Goal: Check status: Check status

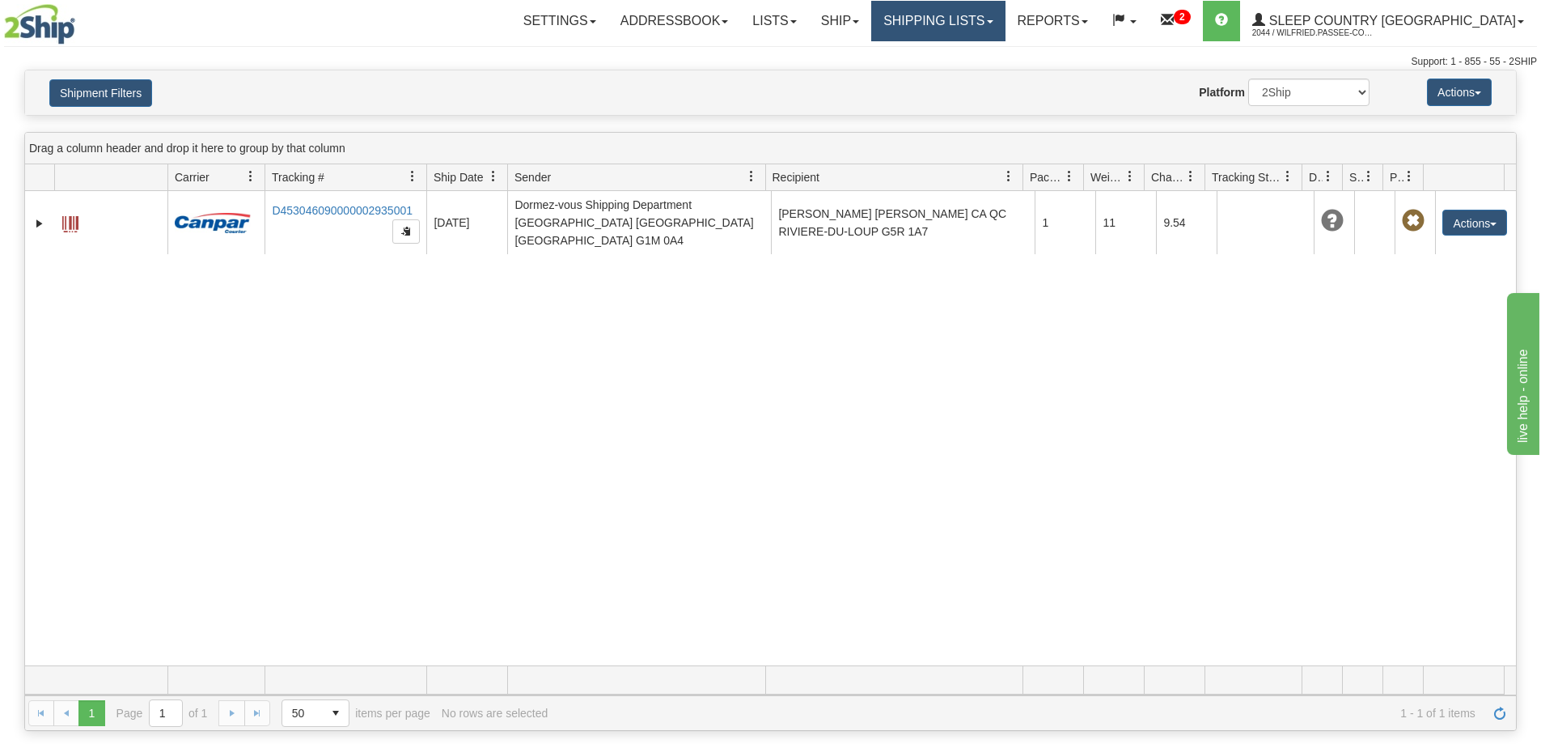
drag, startPoint x: 1002, startPoint y: 16, endPoint x: 999, endPoint y: 27, distance: 10.8
click at [1001, 16] on link "Shipping lists" at bounding box center [938, 21] width 134 height 40
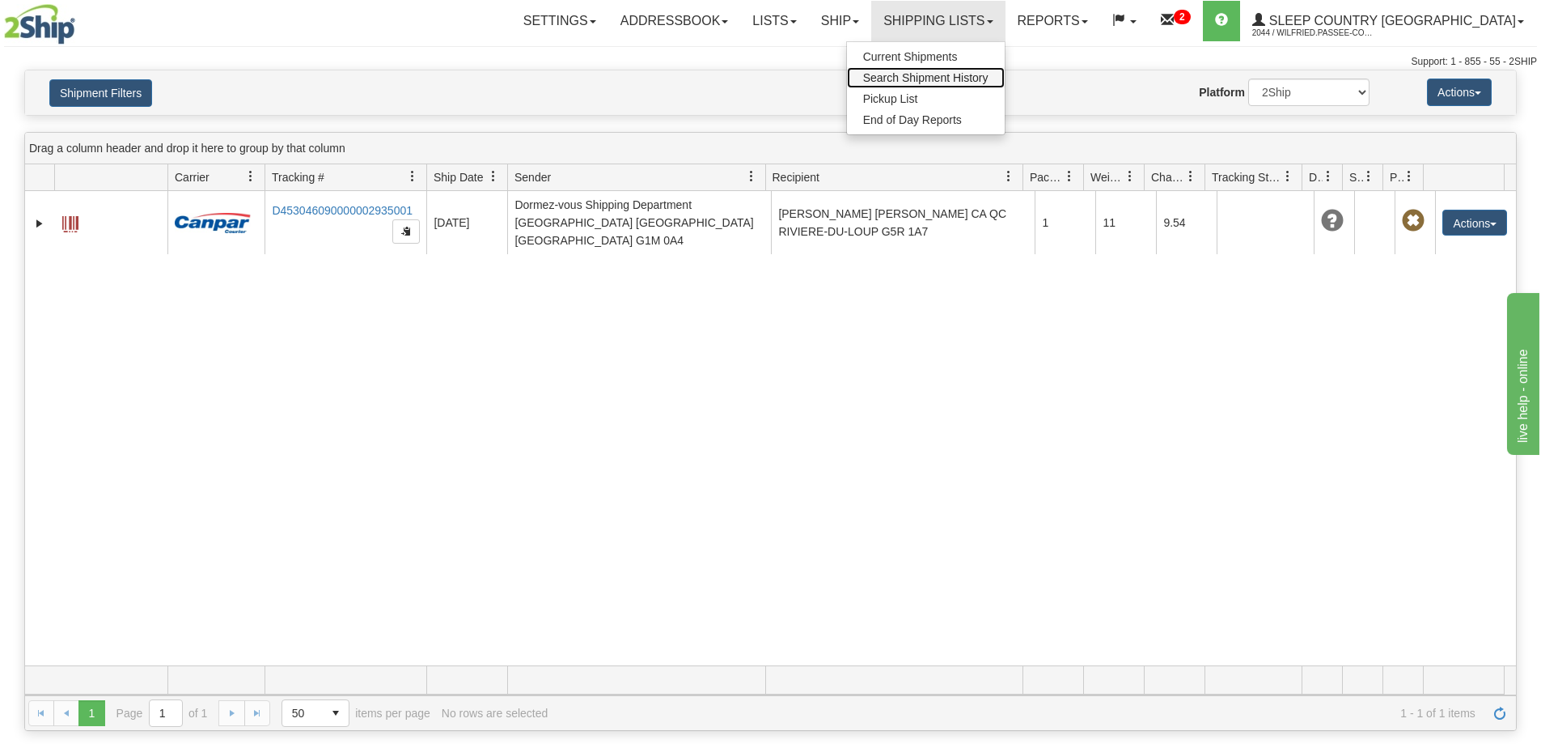
click at [989, 80] on span "Search Shipment History" at bounding box center [925, 77] width 125 height 13
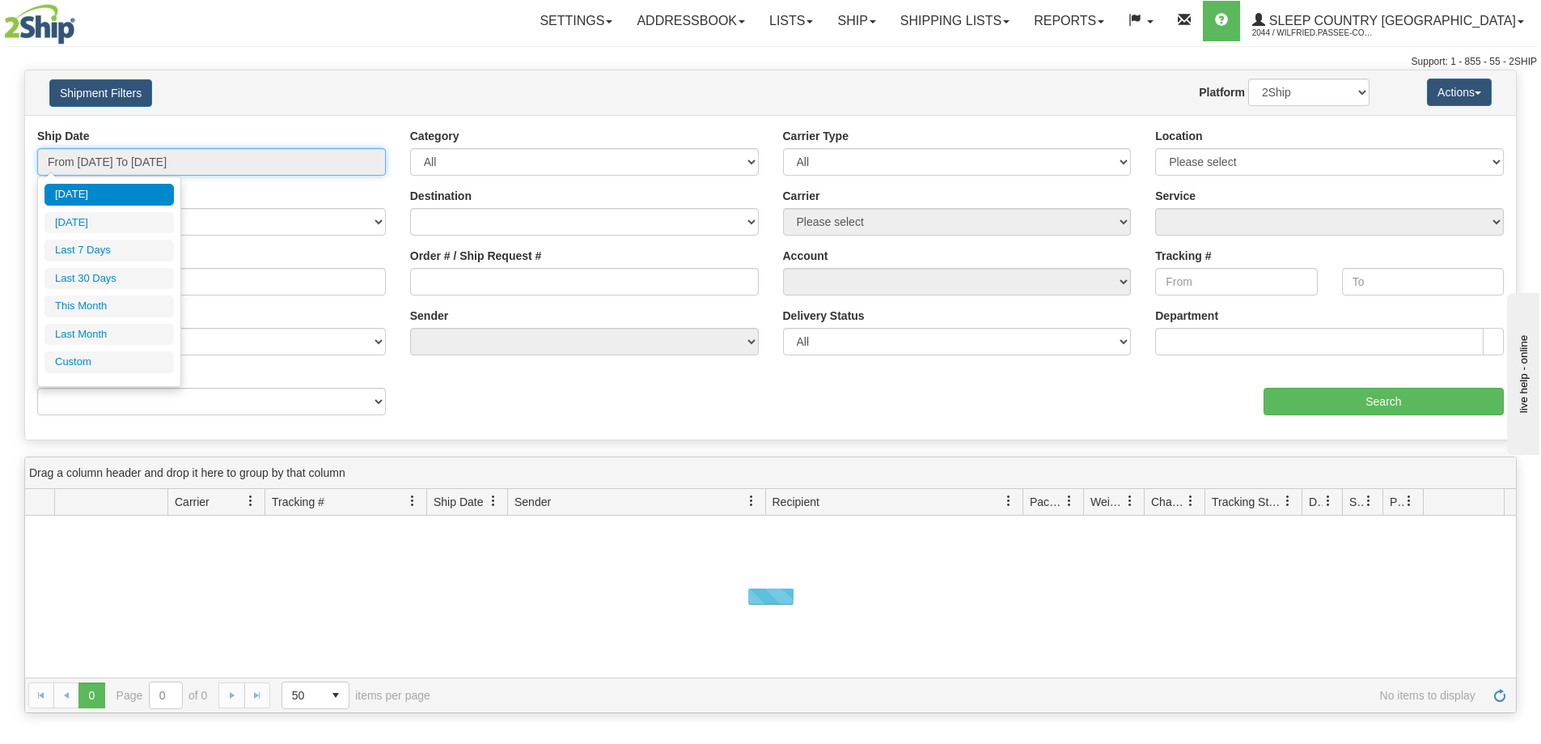
click at [205, 163] on input "From [DATE] To [DATE]" at bounding box center [211, 162] width 349 height 28
drag, startPoint x: 154, startPoint y: 282, endPoint x: 177, endPoint y: 288, distance: 24.1
click at [153, 282] on li "Last 30 Days" at bounding box center [109, 279] width 129 height 22
type input "From 07/31/2025 To 08/29/2025"
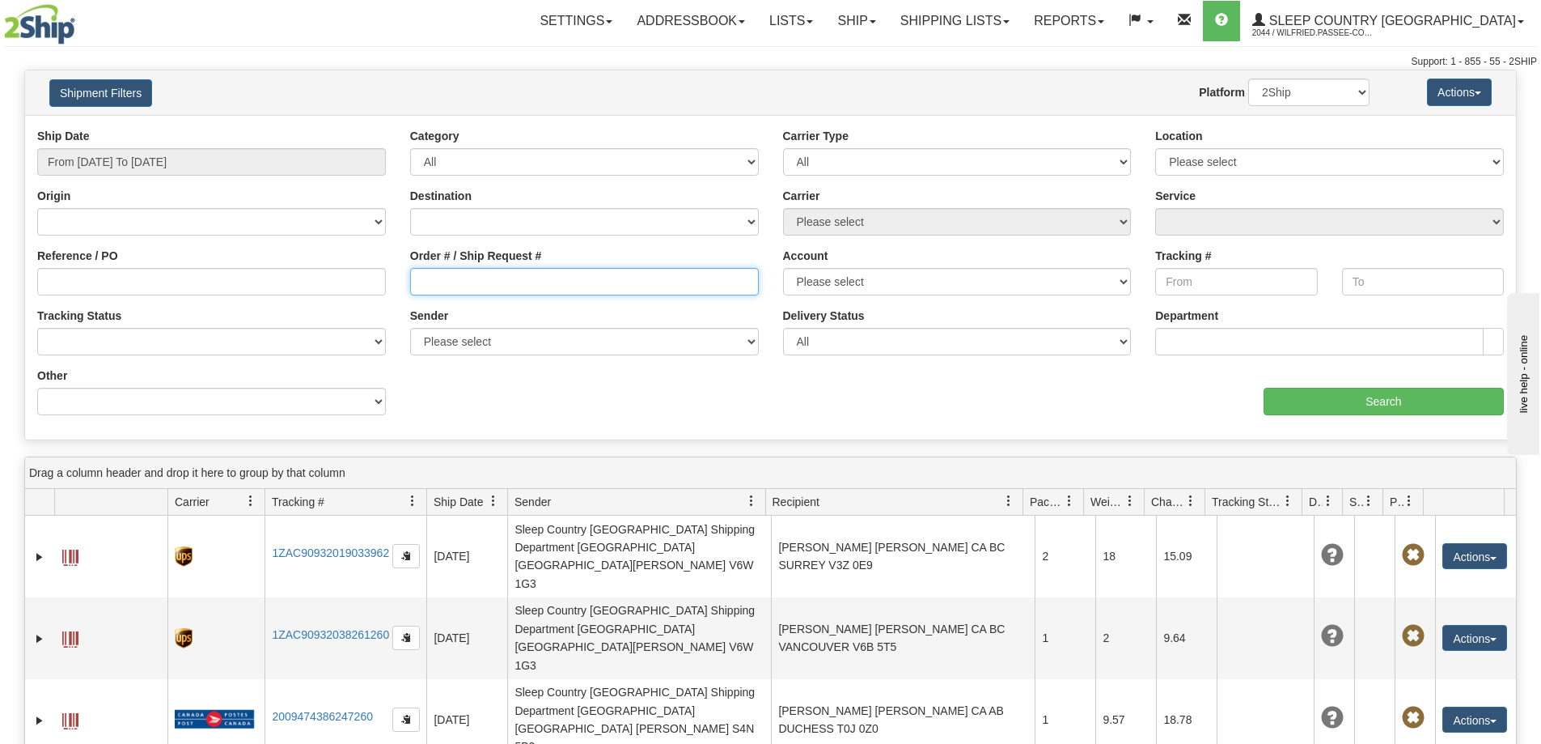
click at [439, 295] on input "Order # / Ship Request #" at bounding box center [584, 282] width 349 height 28
paste input "329I026880"
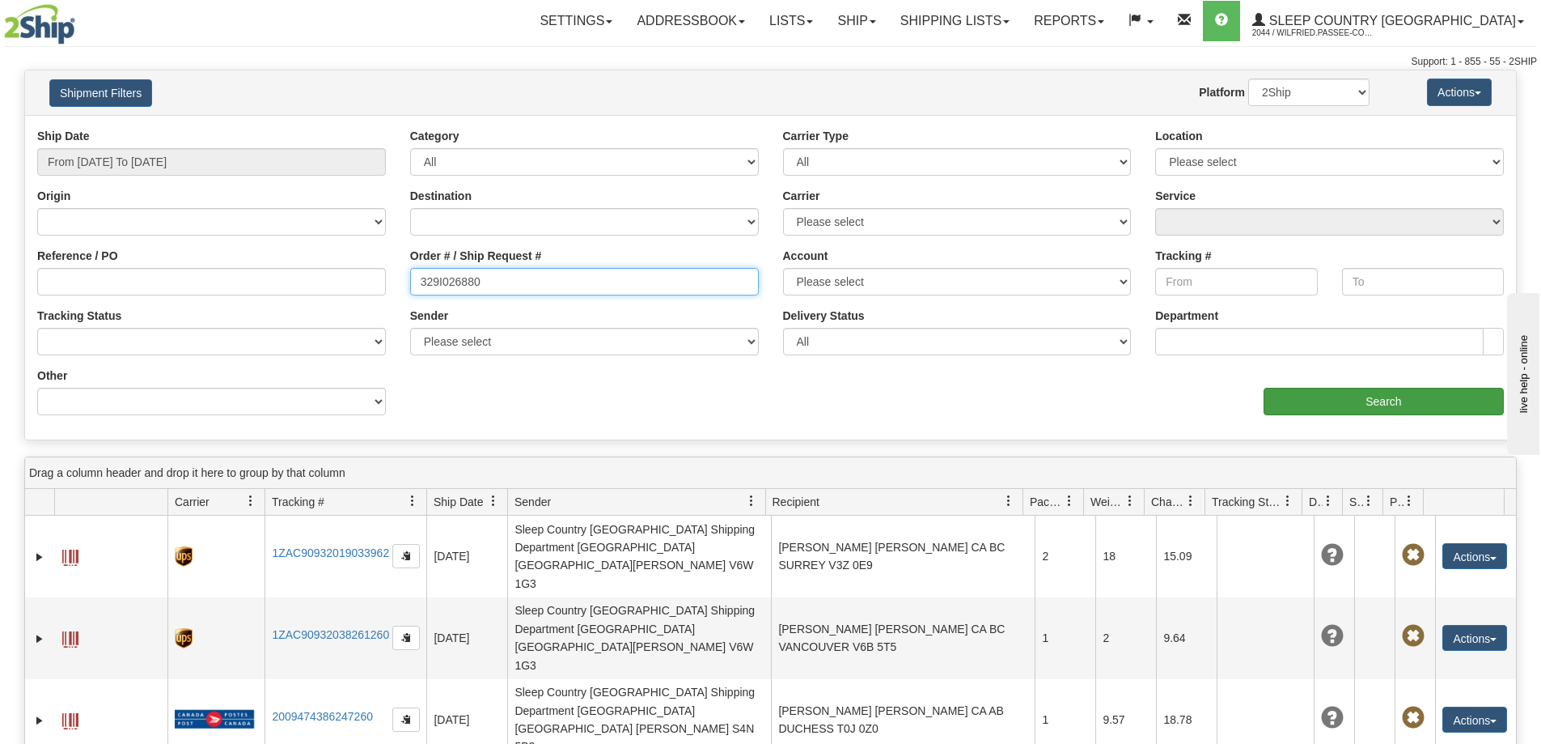
type input "329I026880"
click at [1349, 406] on input "Search" at bounding box center [1384, 402] width 240 height 28
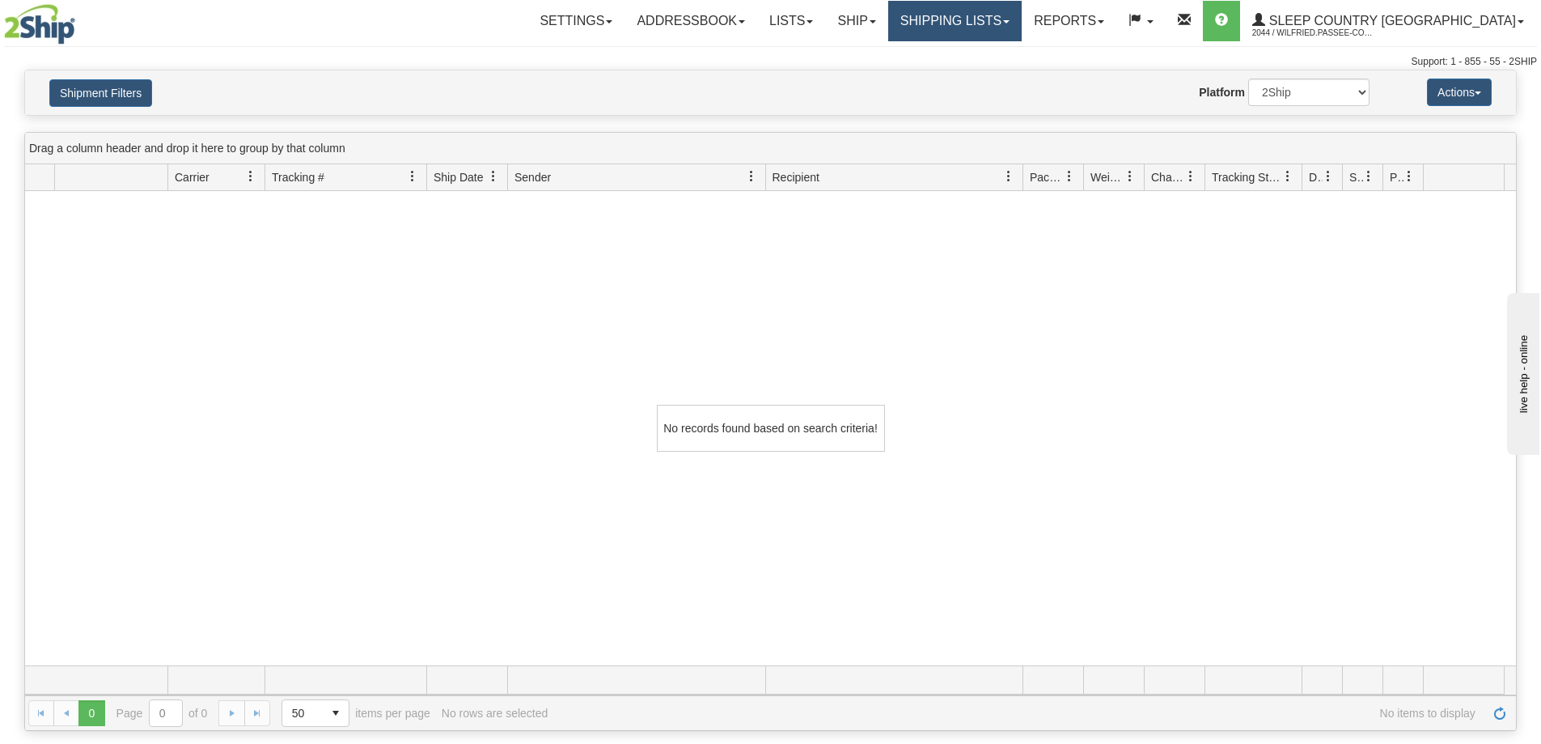
drag, startPoint x: 1002, startPoint y: 15, endPoint x: 999, endPoint y: 49, distance: 34.1
click at [1002, 15] on link "Shipping lists" at bounding box center [955, 21] width 134 height 40
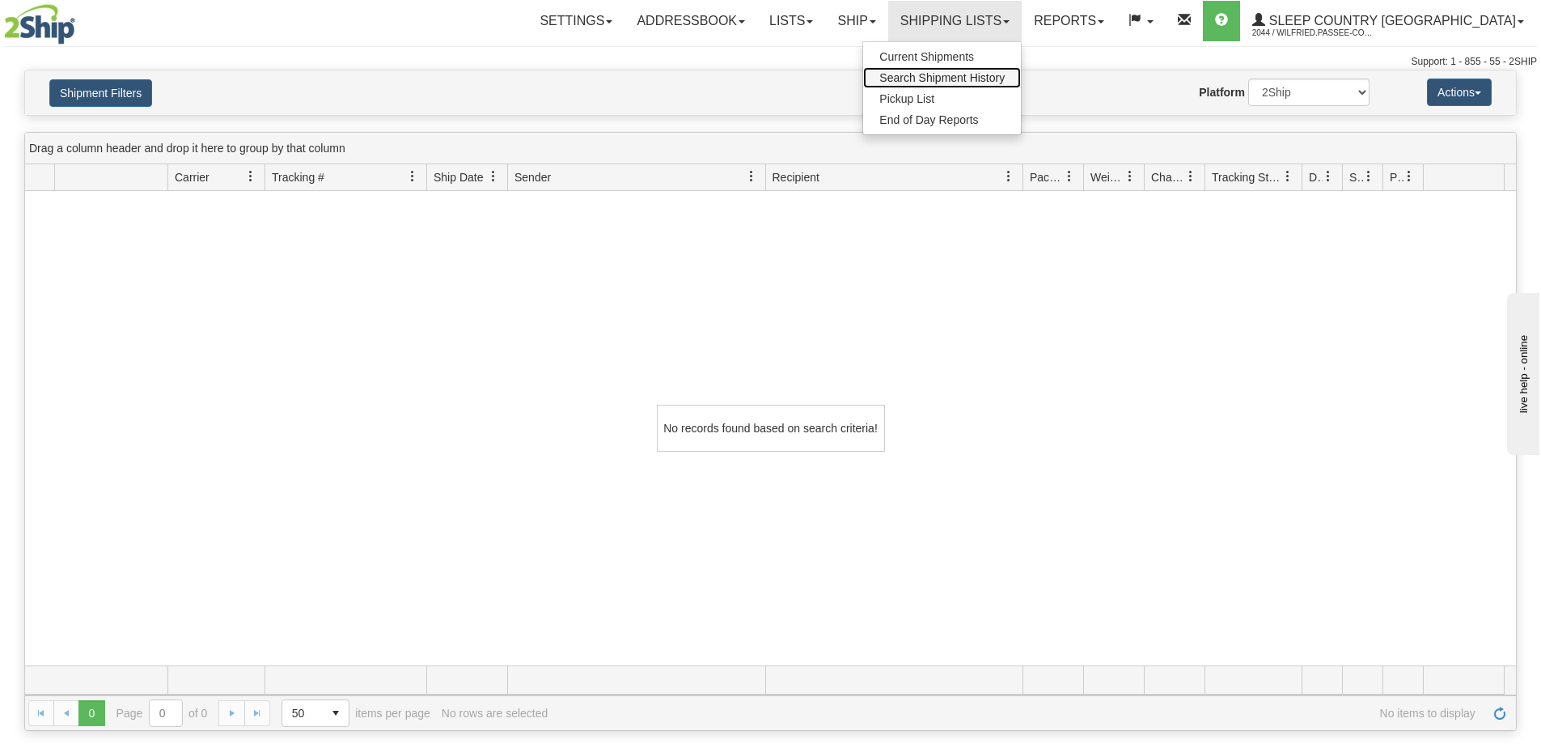
click at [1004, 70] on link "Search Shipment History" at bounding box center [942, 77] width 158 height 21
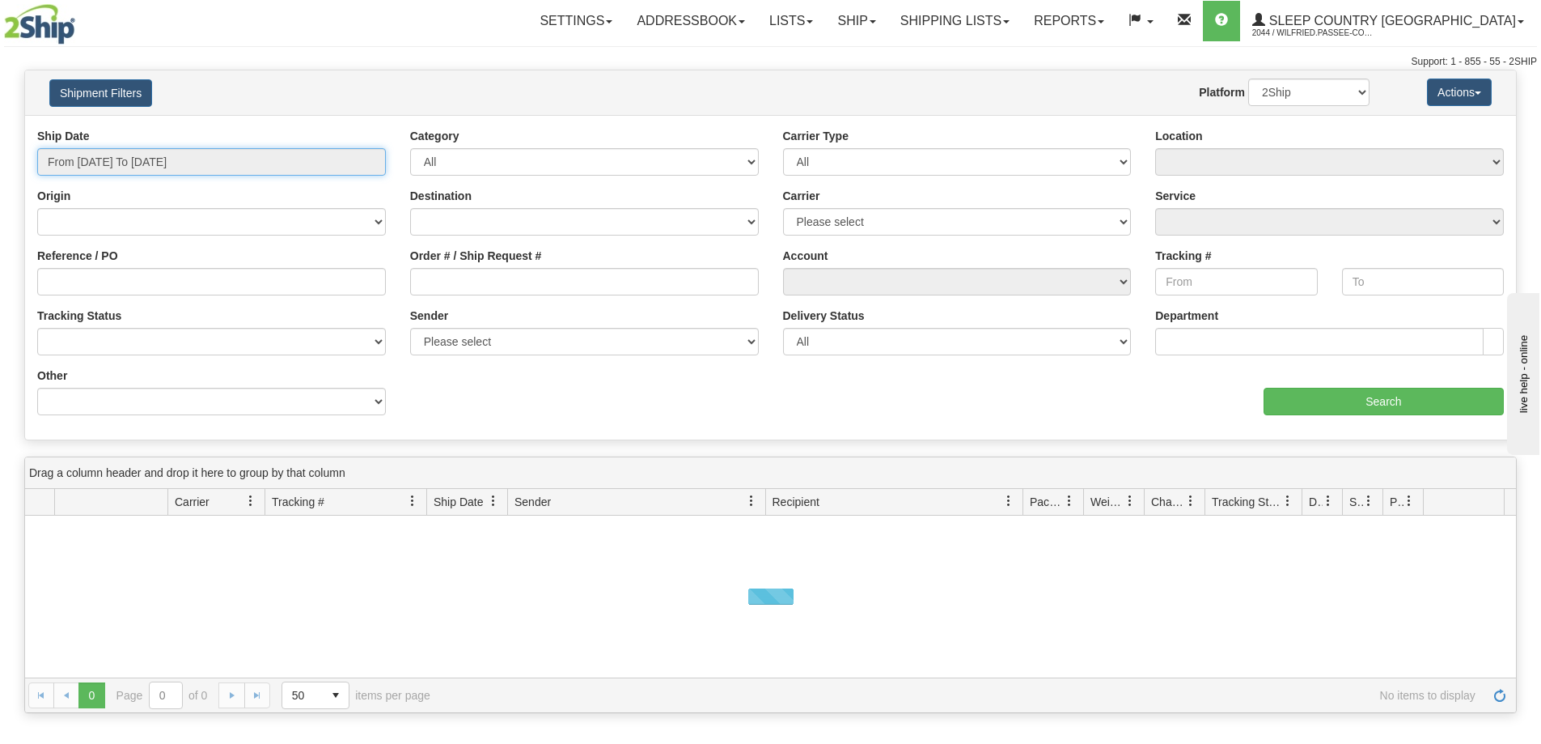
drag, startPoint x: 147, startPoint y: 159, endPoint x: 148, endPoint y: 206, distance: 46.9
click at [147, 161] on input "From [DATE] To [DATE]" at bounding box center [211, 162] width 349 height 28
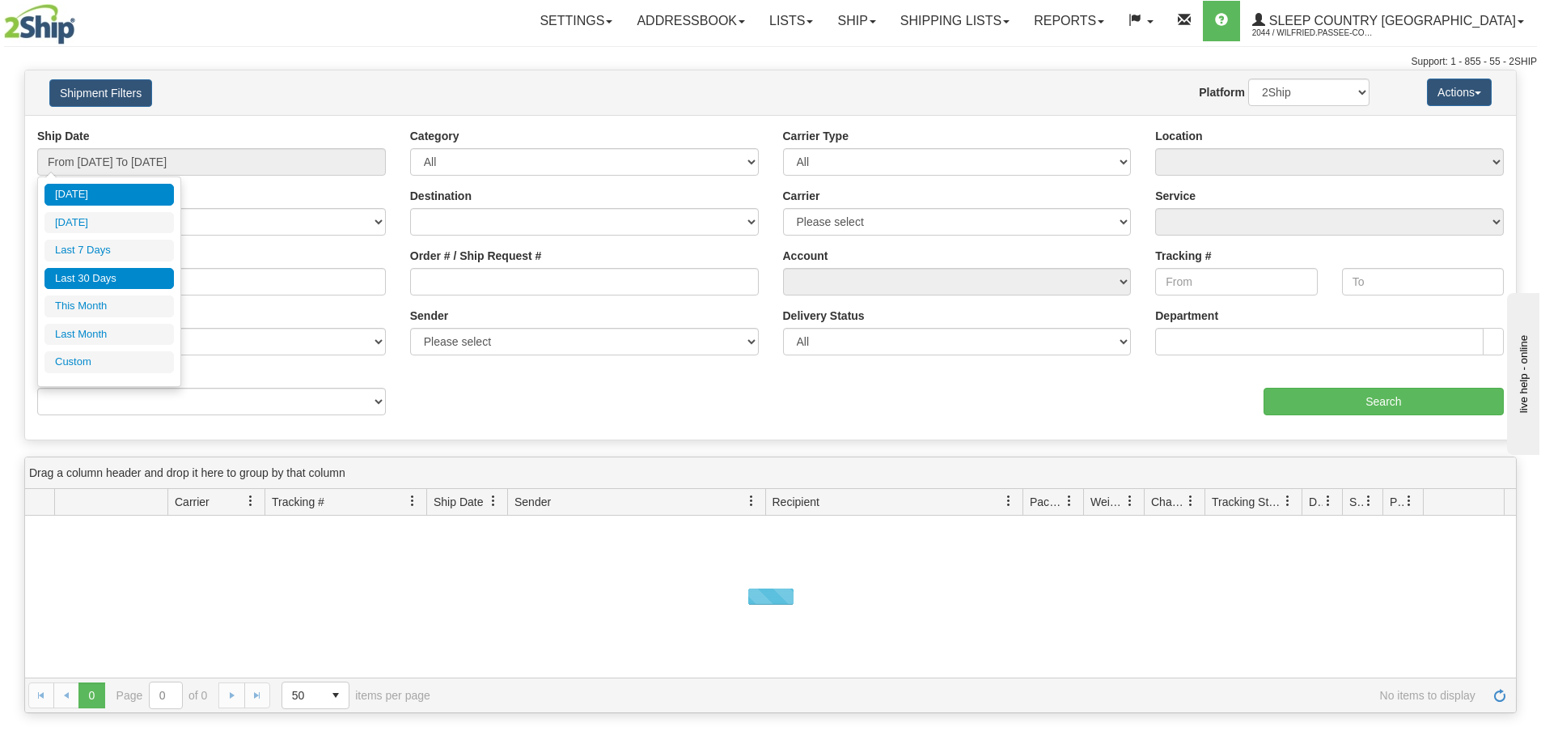
click at [138, 278] on li "Last 30 Days" at bounding box center [109, 279] width 129 height 22
type input "From [DATE] To [DATE]"
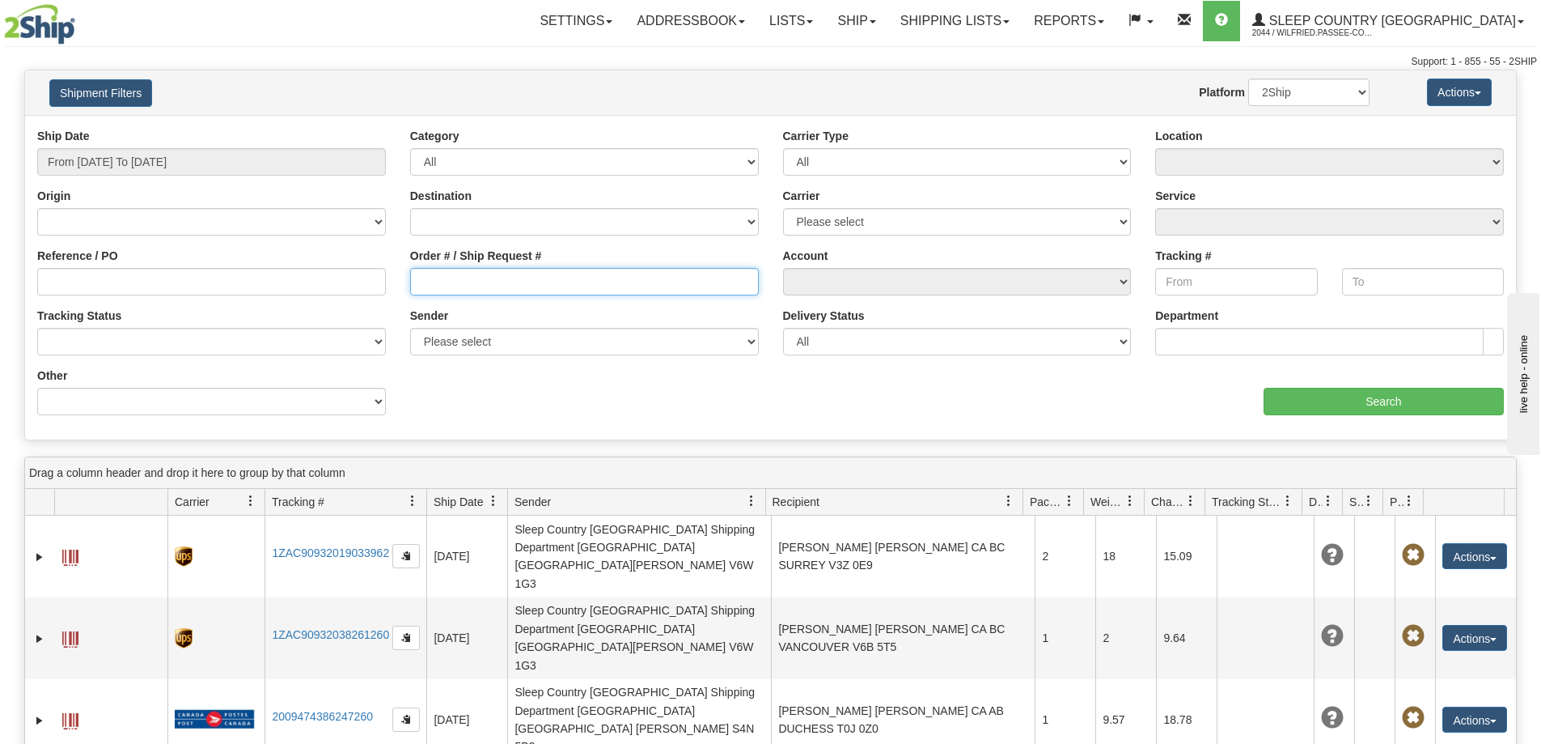
click at [456, 294] on input "Order # / Ship Request #" at bounding box center [584, 282] width 349 height 28
paste input "9002H829888"
type input "9002H829888"
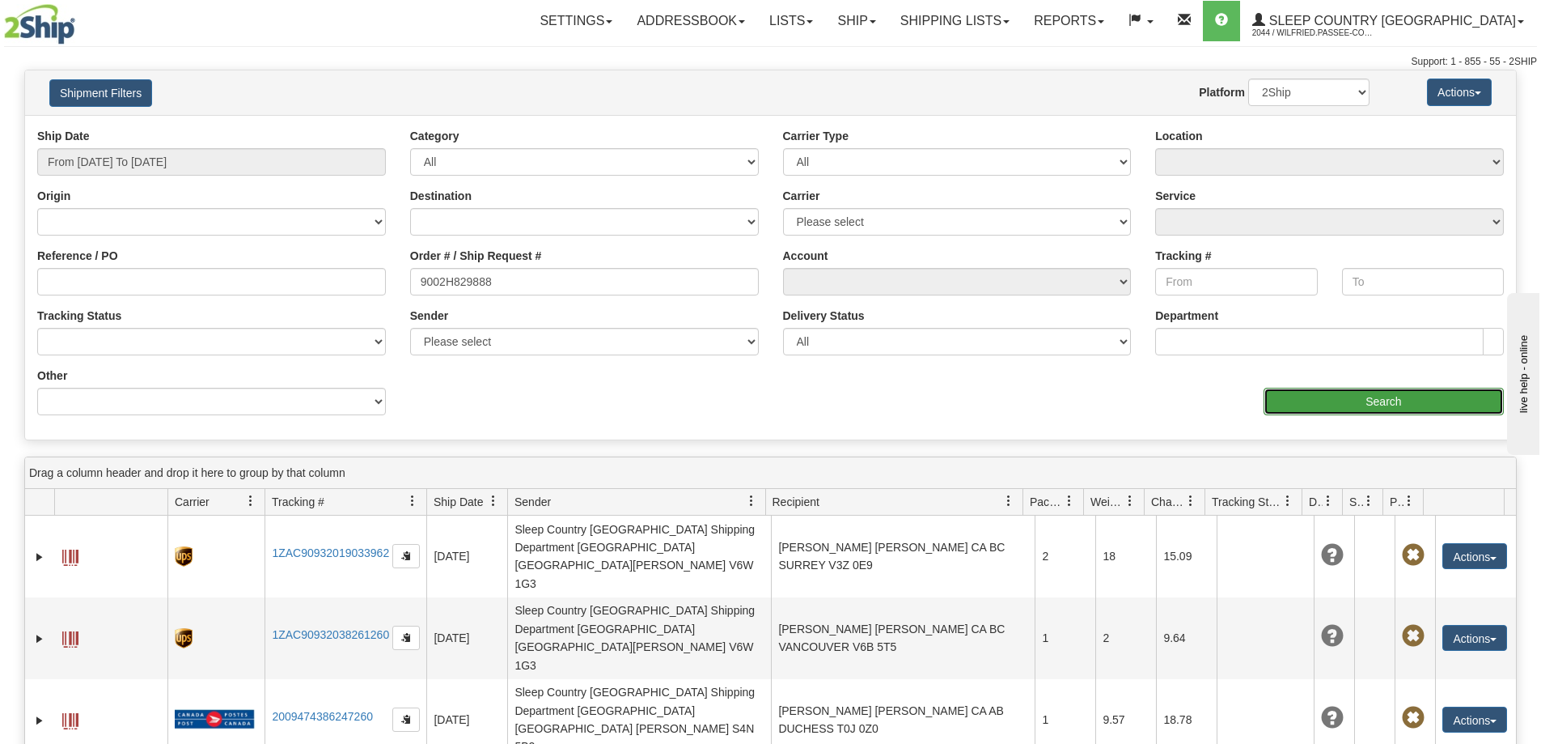
click at [1350, 398] on input "Search" at bounding box center [1384, 402] width 240 height 28
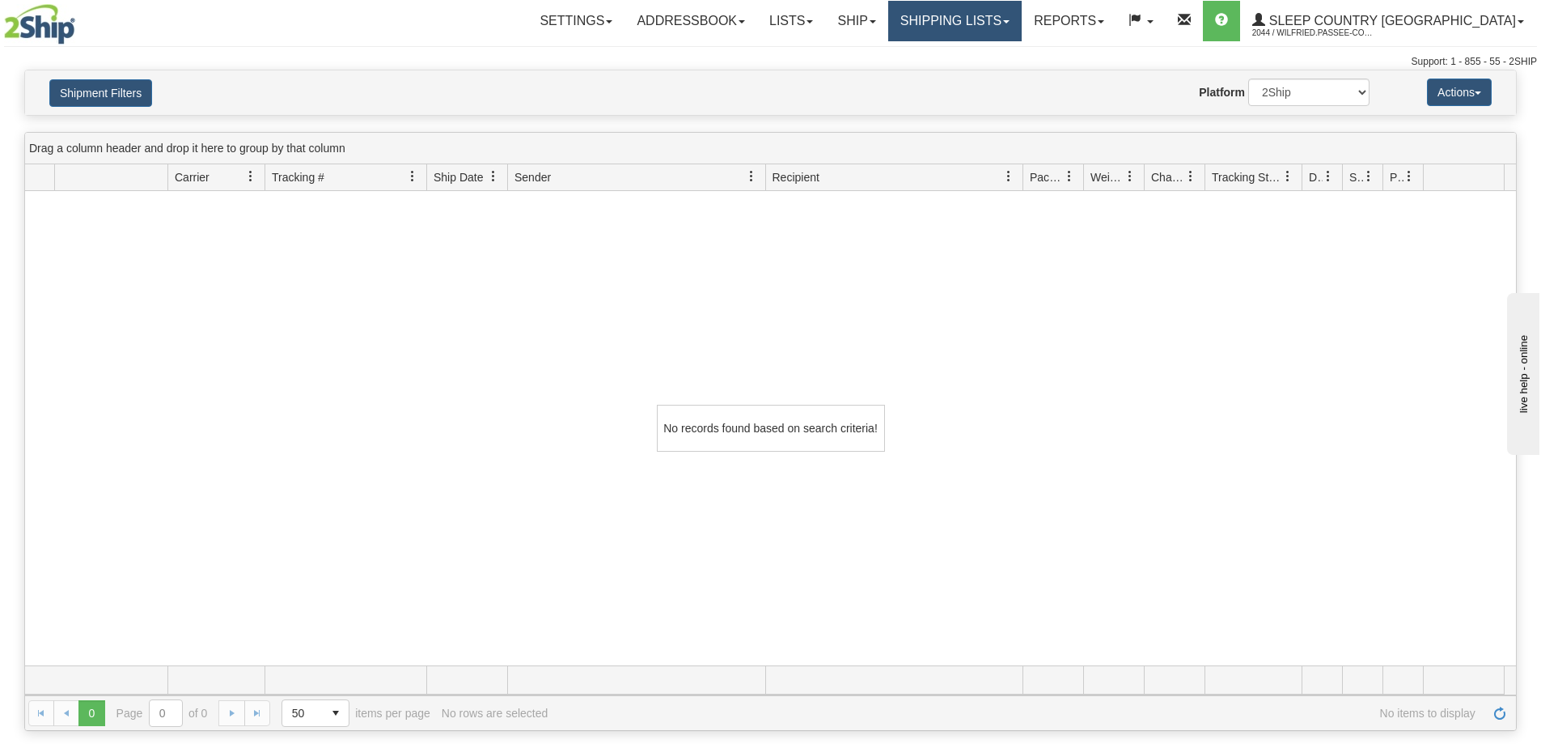
click at [1022, 28] on link "Shipping lists" at bounding box center [955, 21] width 134 height 40
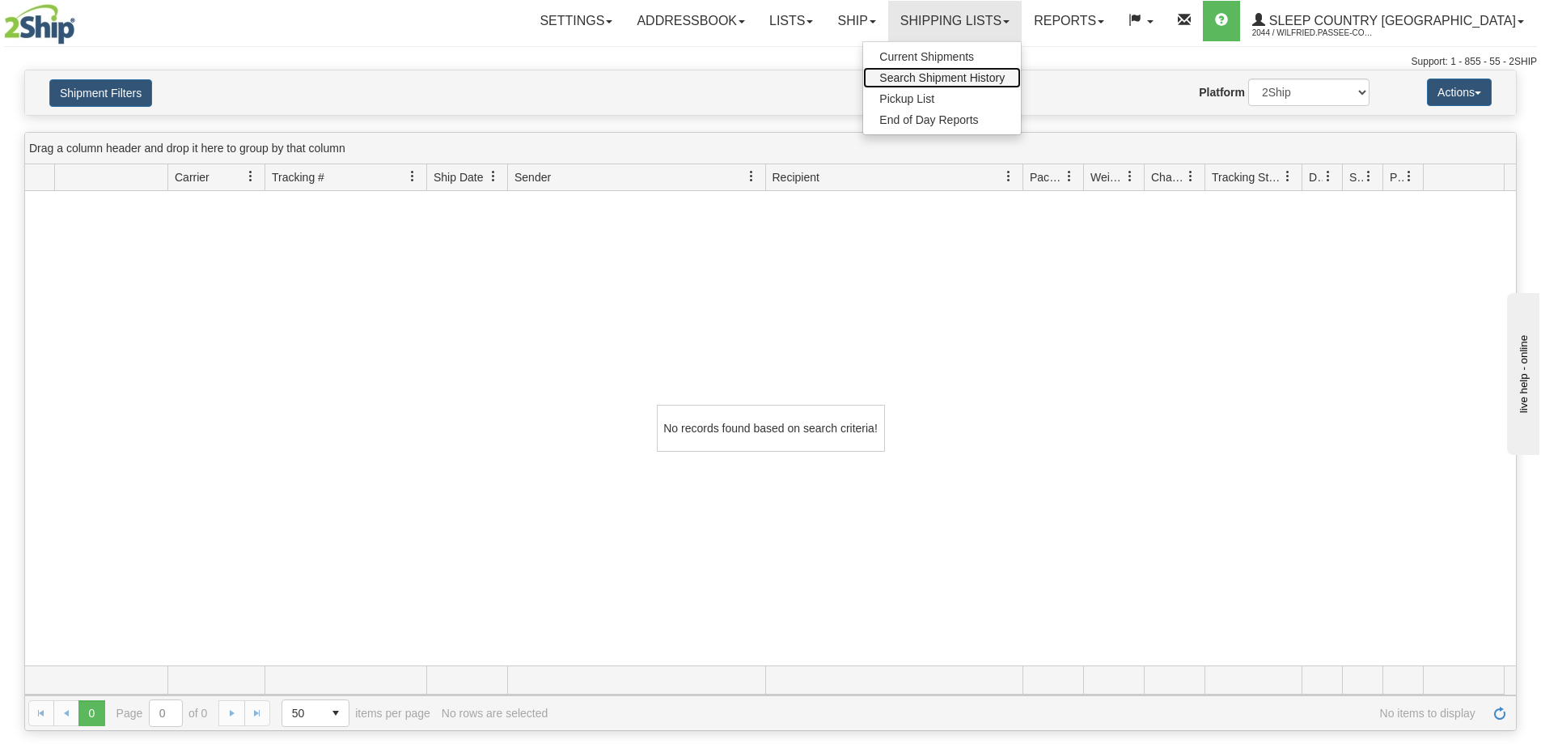
click at [1005, 74] on span "Search Shipment History" at bounding box center [942, 77] width 125 height 13
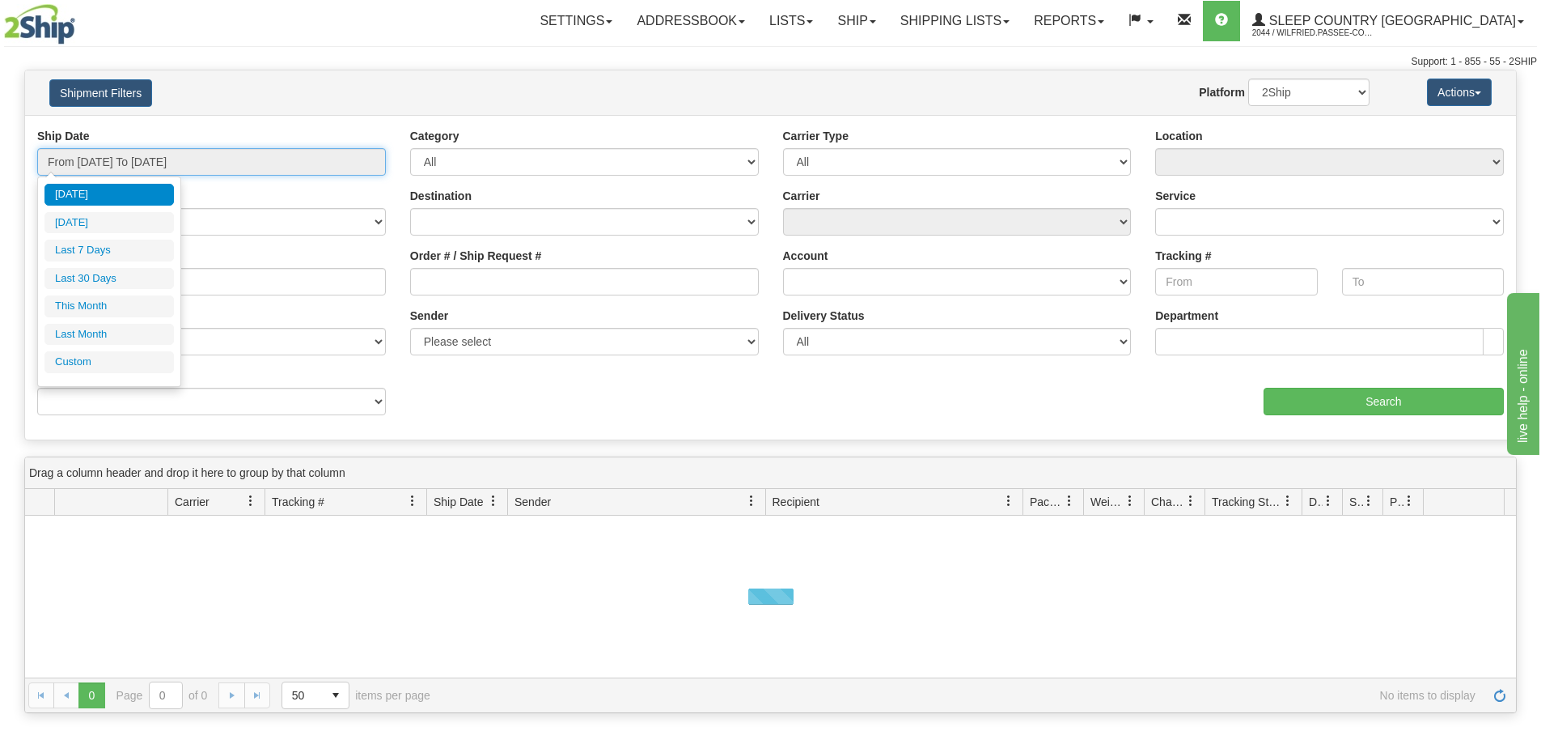
drag, startPoint x: 168, startPoint y: 157, endPoint x: 171, endPoint y: 184, distance: 27.6
click at [168, 158] on input "From [DATE] To [DATE]" at bounding box center [211, 162] width 349 height 28
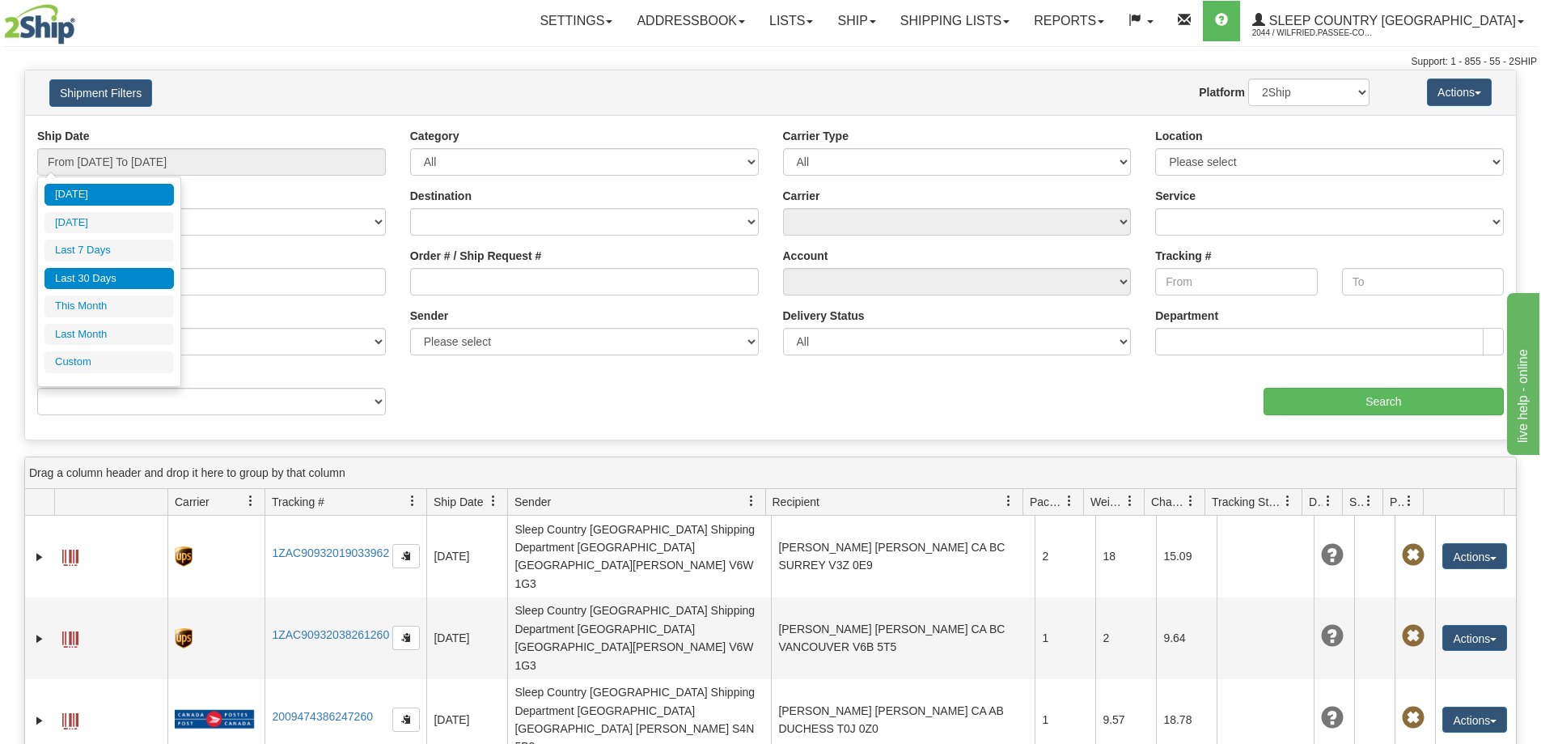
click at [154, 277] on li "Last 30 Days" at bounding box center [109, 279] width 129 height 22
type input "From 07/31/2025 To 08/29/2025"
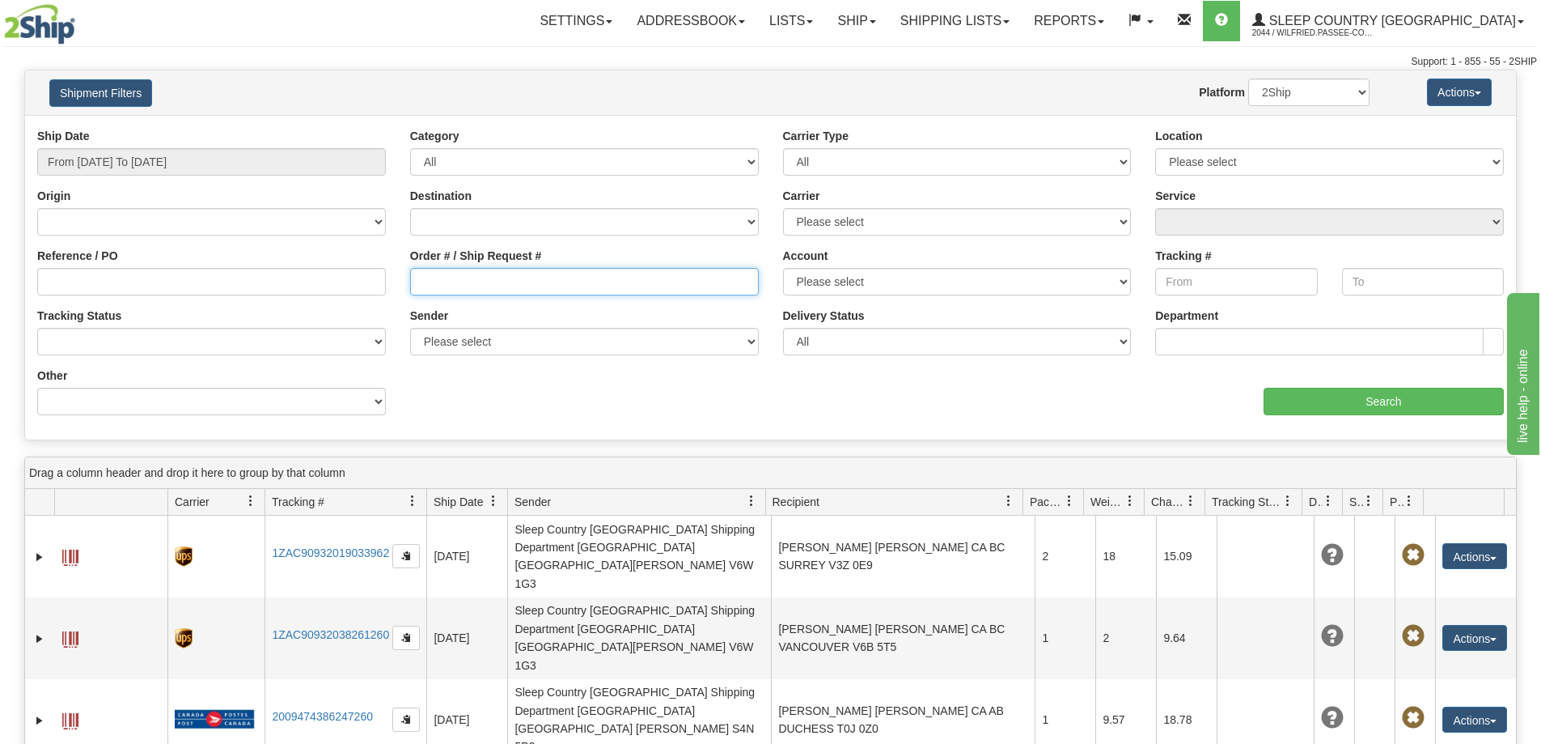
click at [577, 277] on input "Order # / Ship Request #" at bounding box center [584, 282] width 349 height 28
paste input "329I026880"
type input "329I026880"
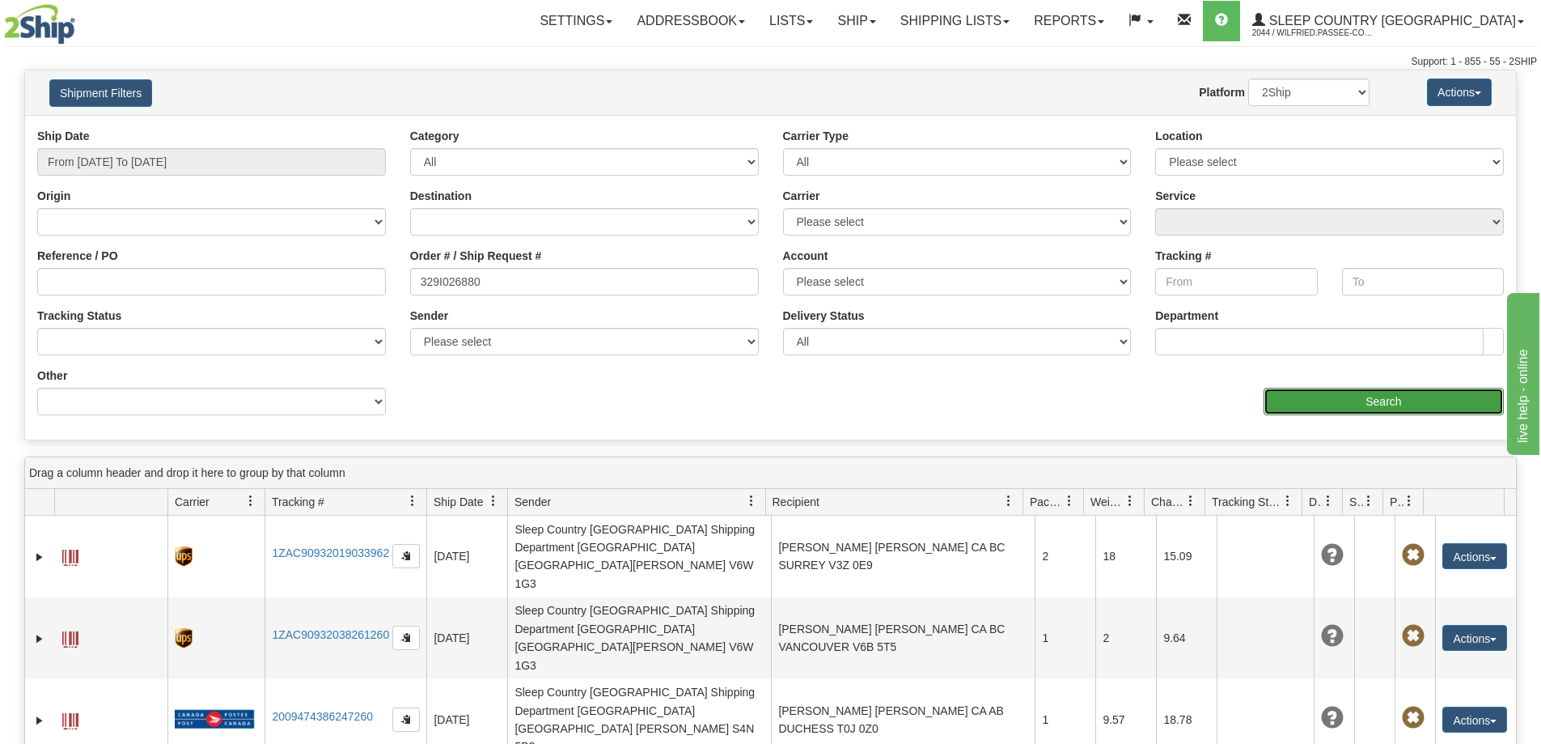
click at [1331, 392] on input "Search" at bounding box center [1384, 402] width 240 height 28
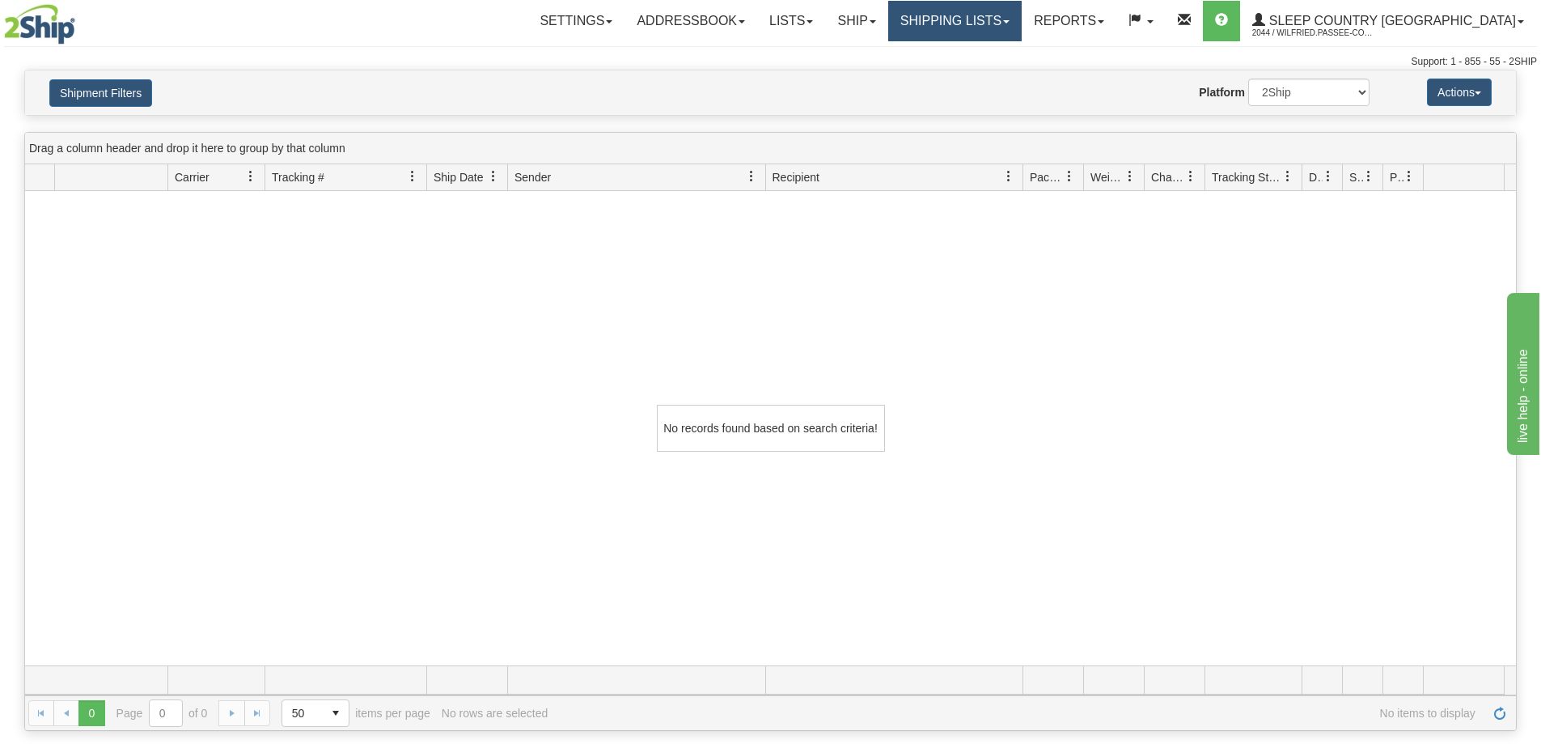
click at [986, 15] on link "Shipping lists" at bounding box center [955, 21] width 134 height 40
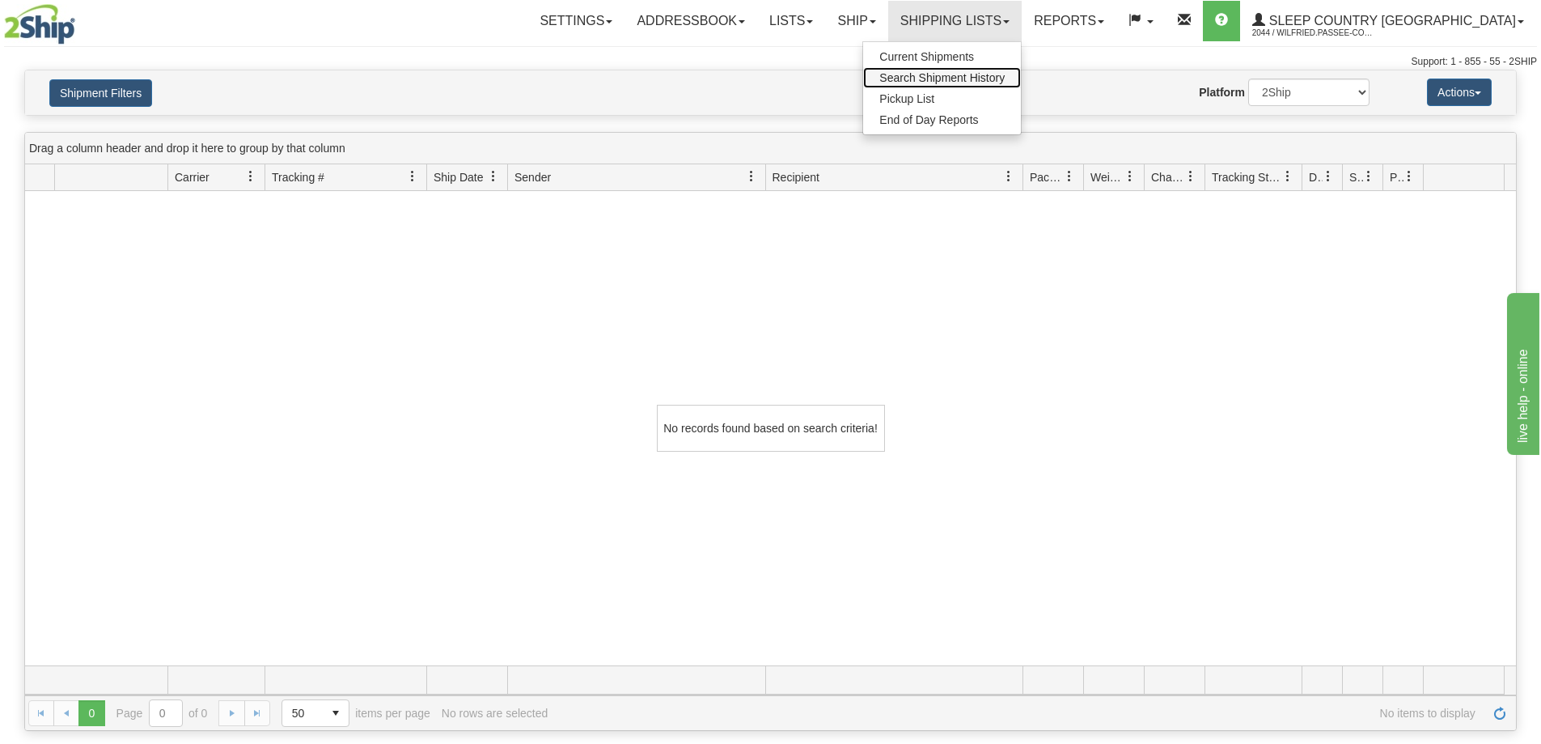
click at [990, 76] on span "Search Shipment History" at bounding box center [942, 77] width 125 height 13
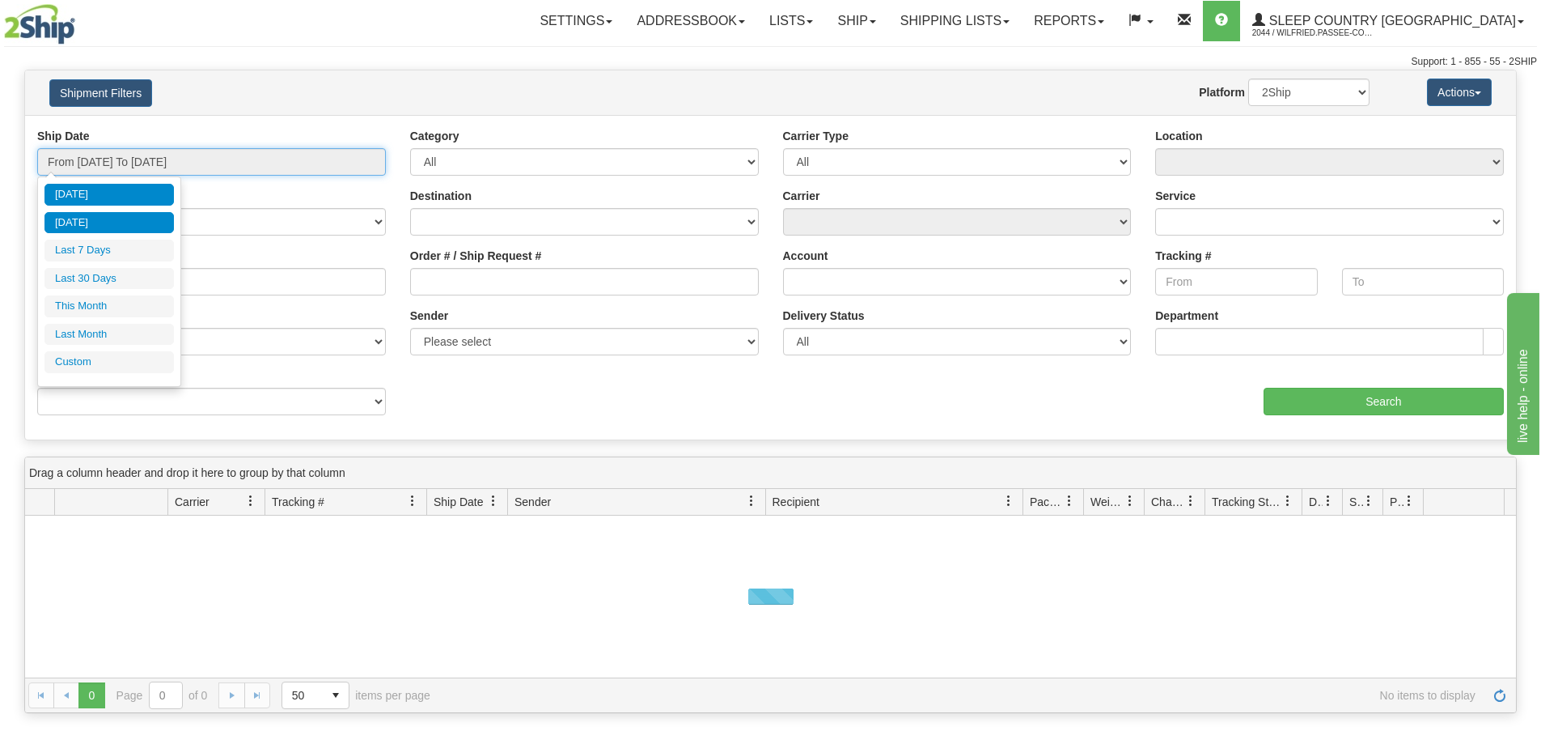
drag, startPoint x: 116, startPoint y: 167, endPoint x: 121, endPoint y: 214, distance: 47.2
click at [116, 166] on input "From [DATE] To [DATE]" at bounding box center [211, 162] width 349 height 28
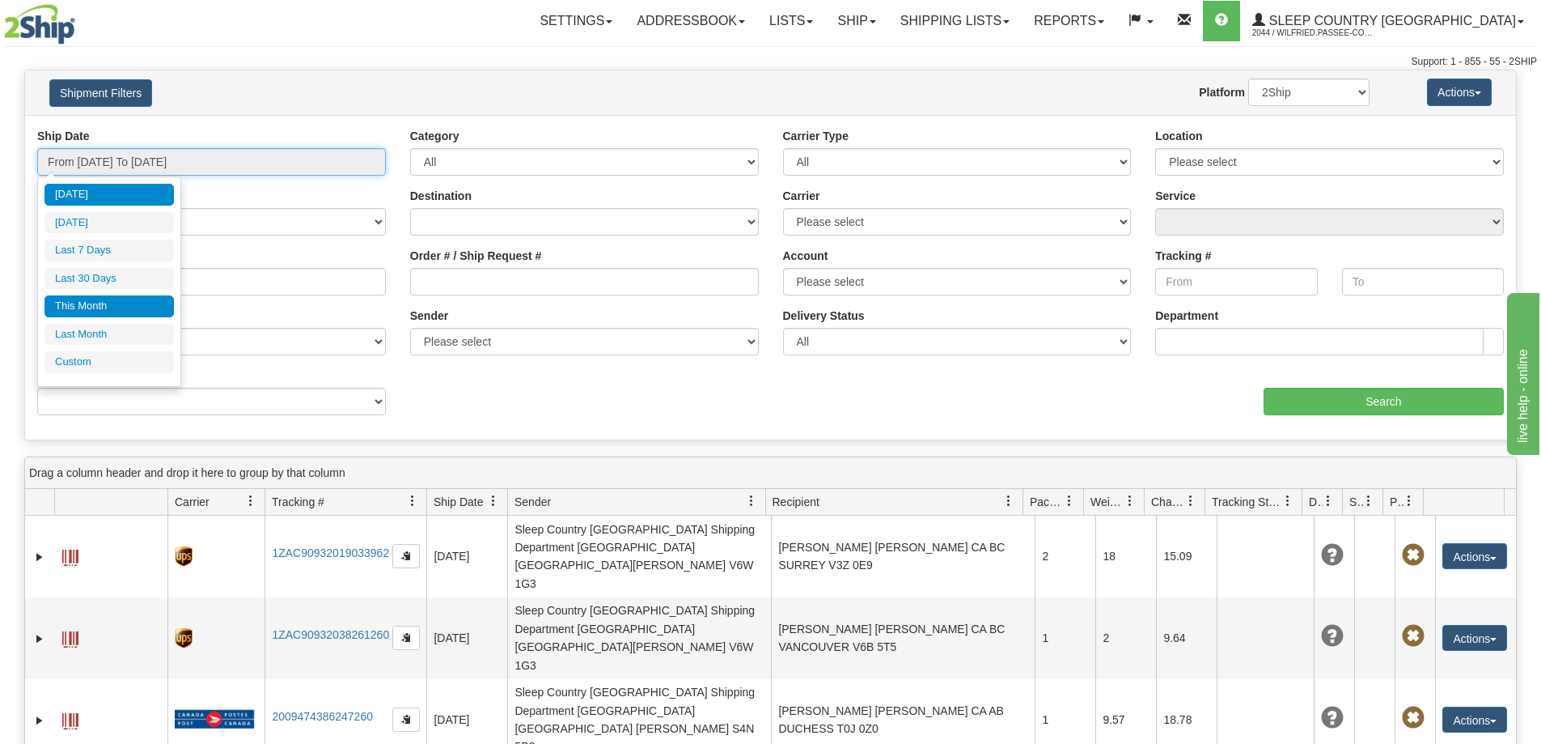
type input "[DATE]"
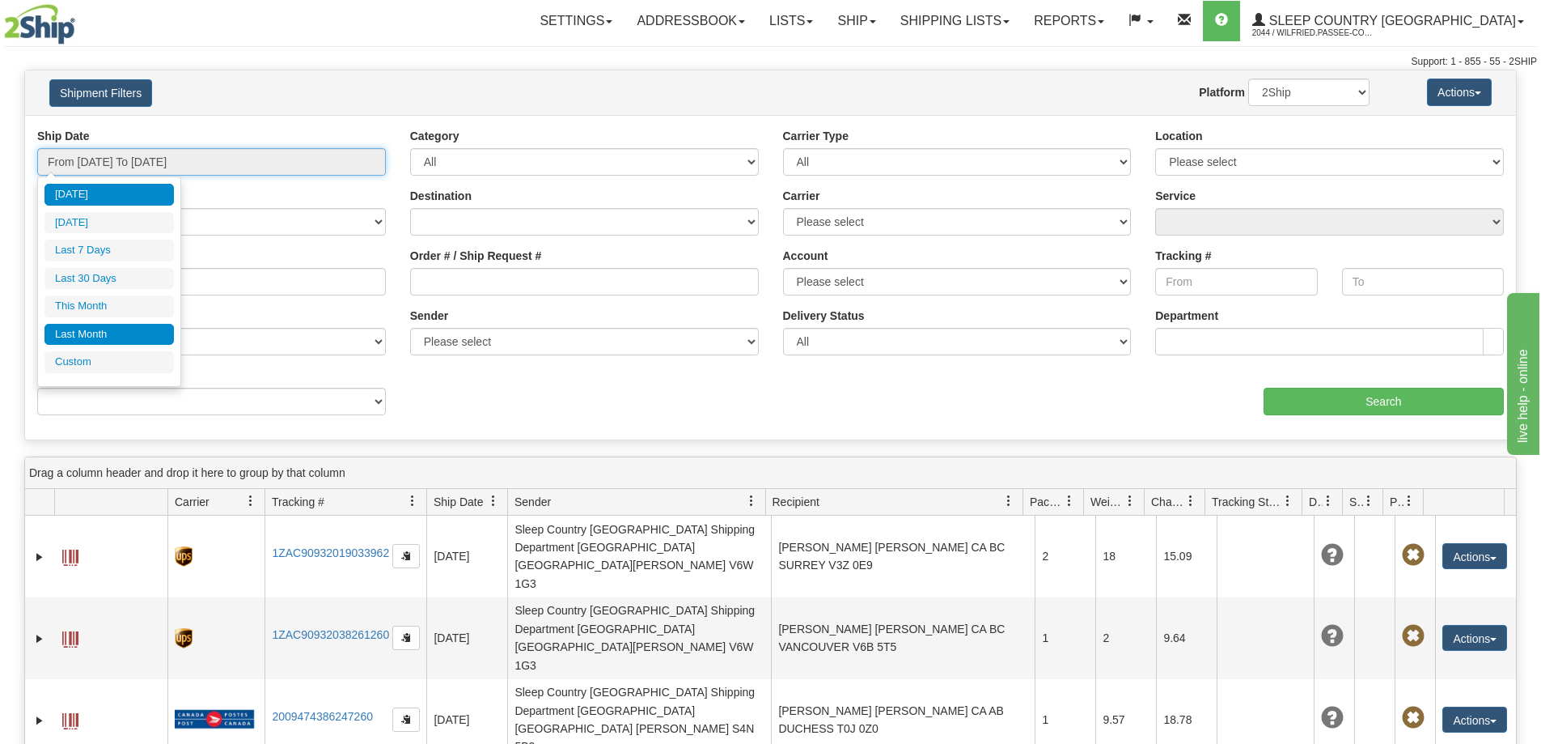
type input "[DATE]"
click at [116, 350] on ul "[DATE] [DATE] Last 7 Days Last 30 Days This Month Last Month Custom" at bounding box center [109, 278] width 129 height 189
type input "07/01/2025"
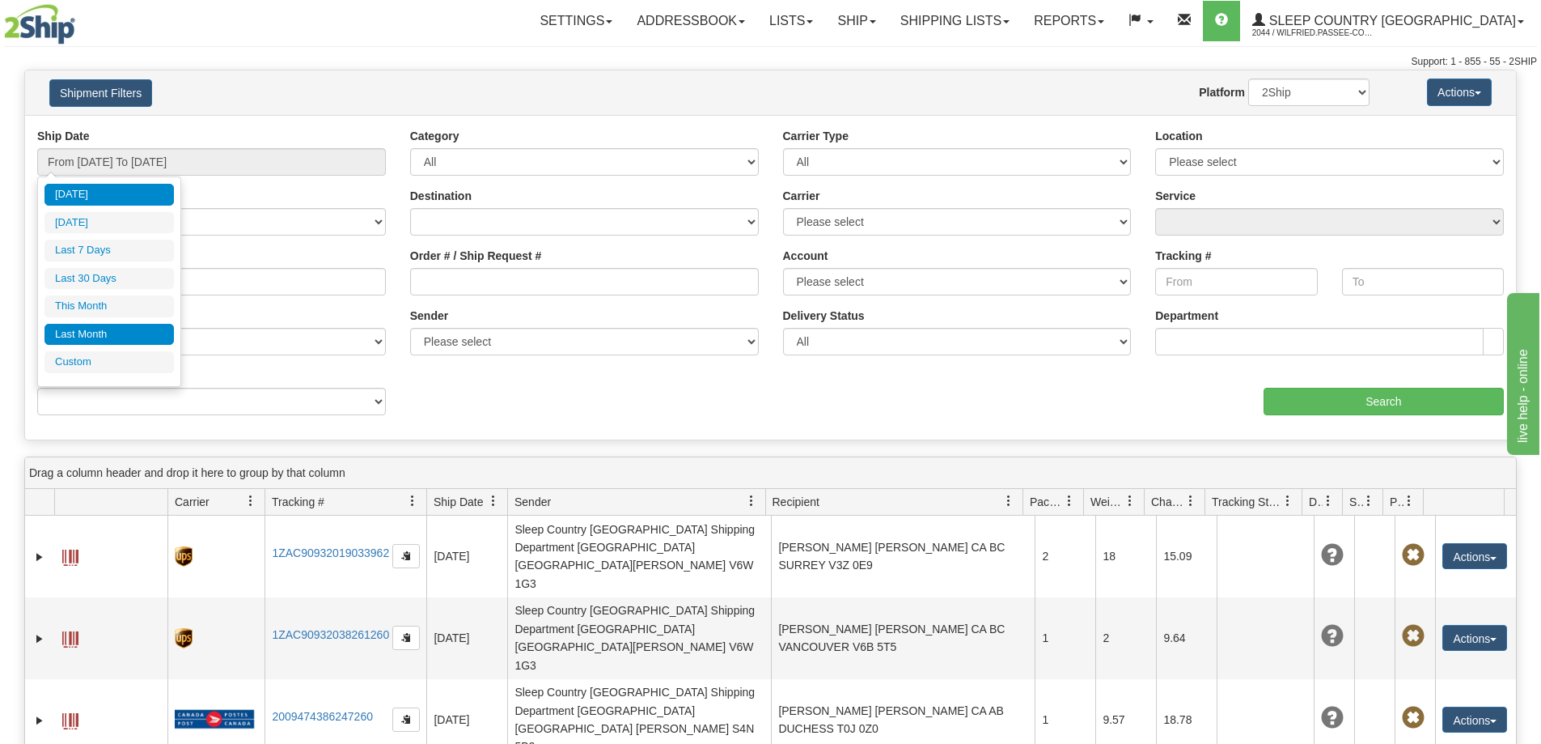
type input "07/31/2025"
type input "[DATE]"
type input "08/01/2025"
type input "08/31/2025"
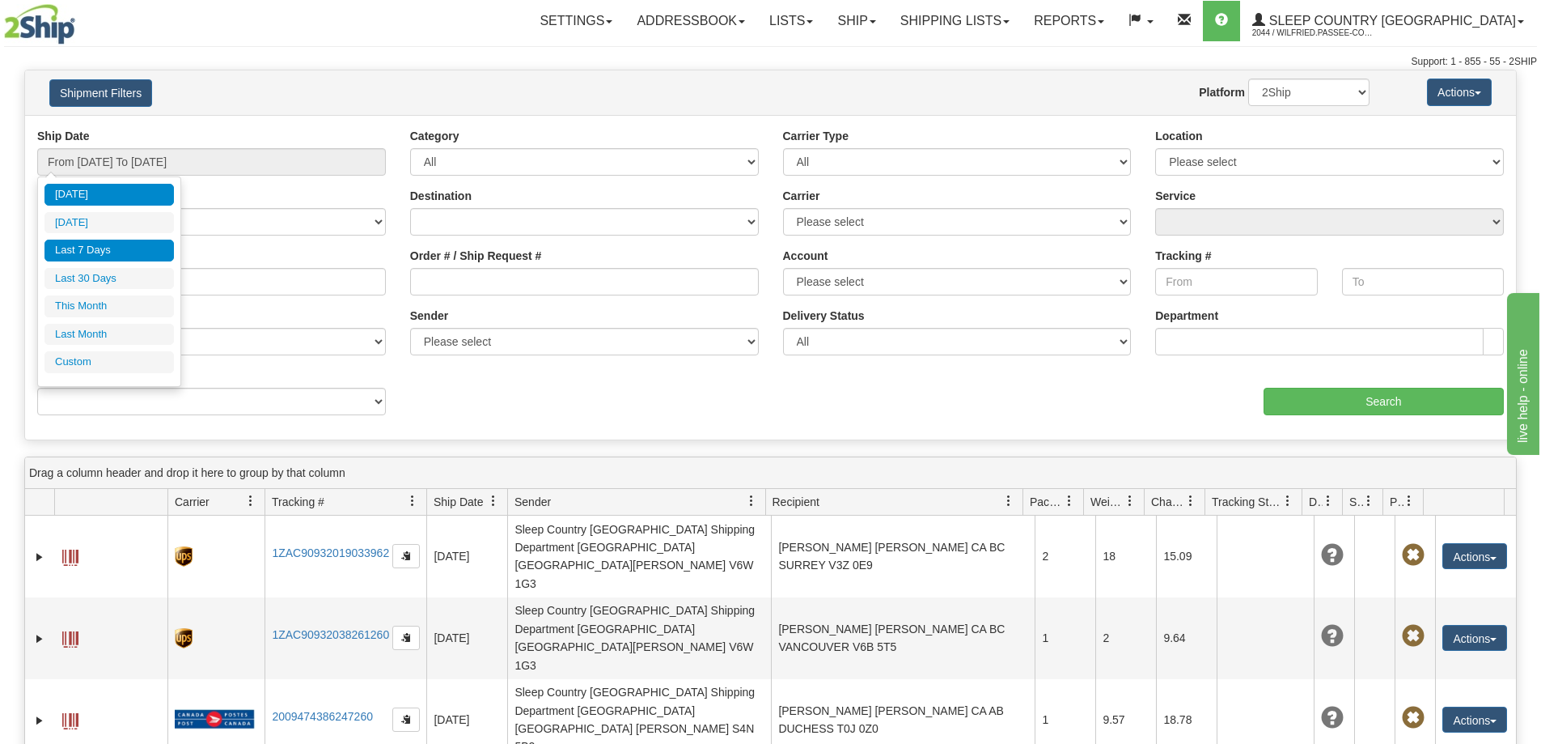
type input "07/31/2025"
type input "[DATE]"
type input "08/28/2025"
type input "[DATE]"
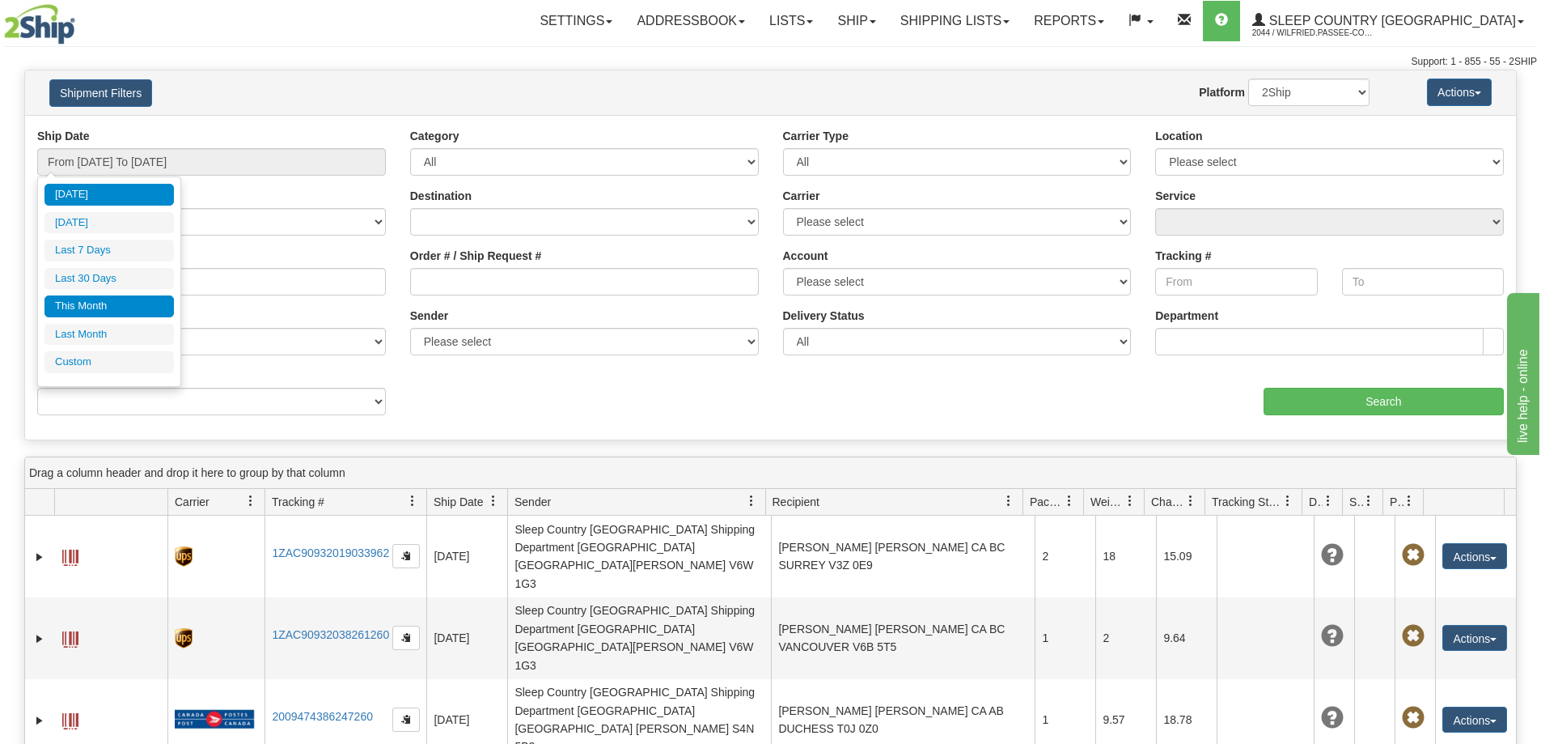
type input "[DATE]"
type input "08/01/2025"
type input "08/31/2025"
type input "07/01/2025"
type input "07/31/2025"
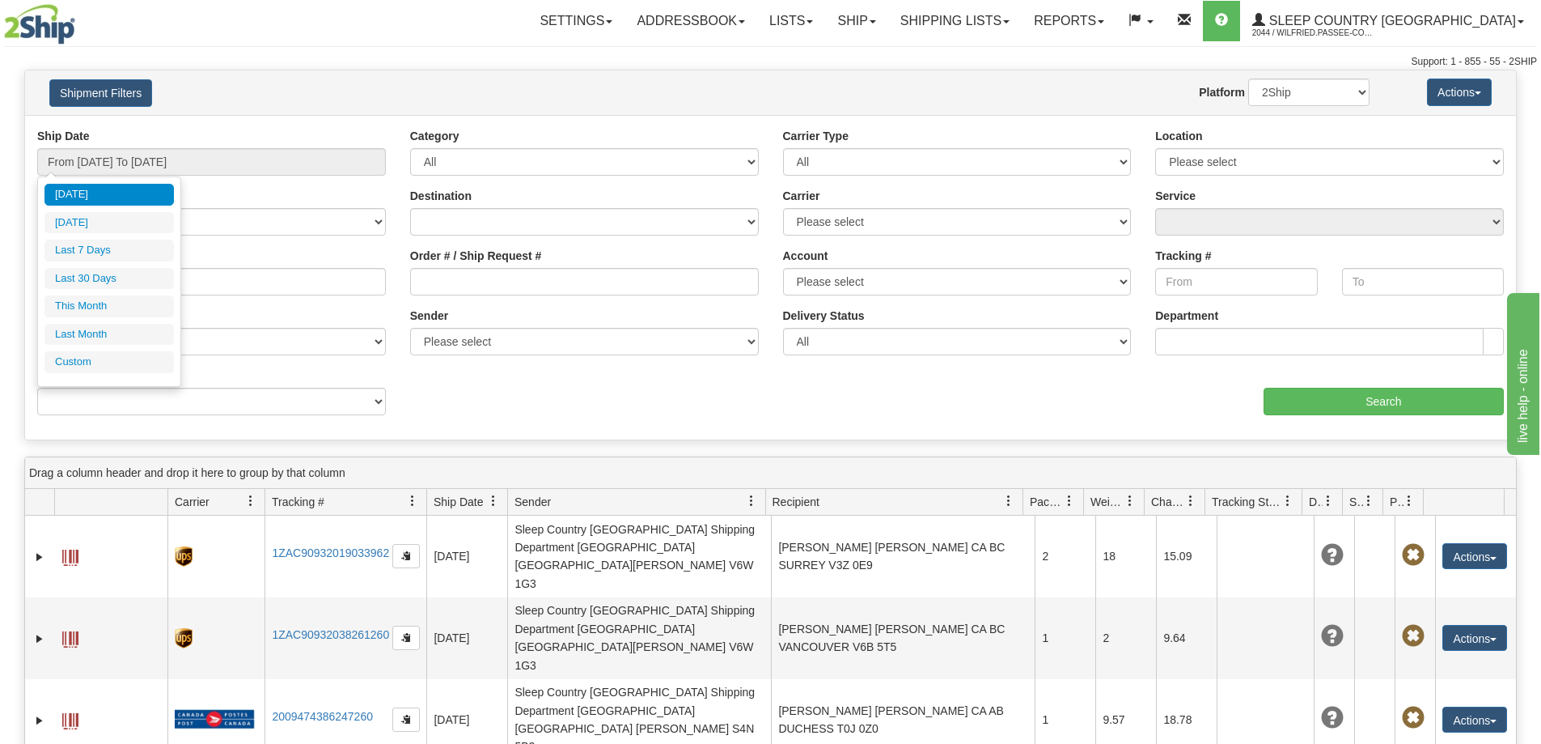
type input "[DATE]"
click at [108, 367] on li "Custom" at bounding box center [109, 362] width 129 height 22
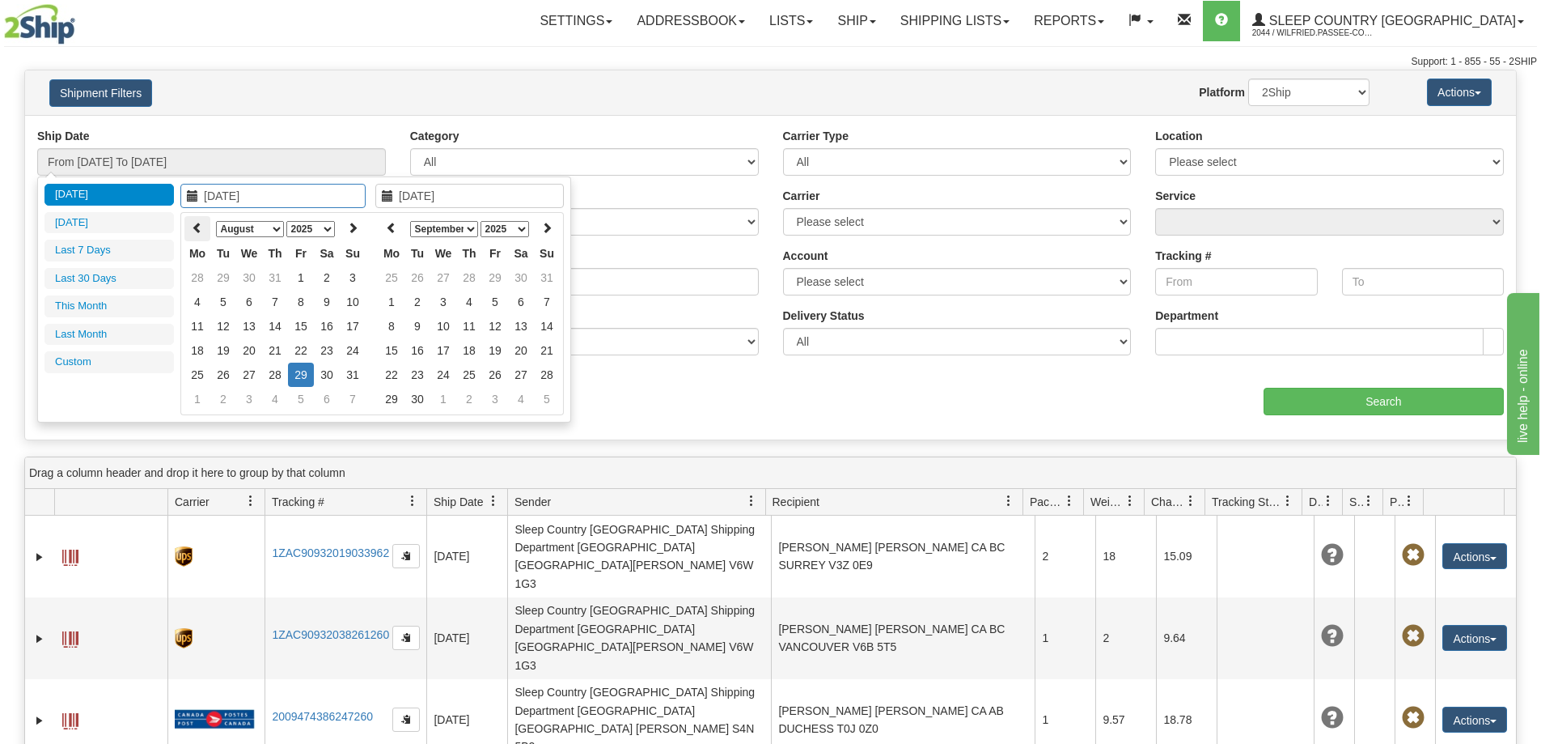
click at [196, 225] on icon at bounding box center [197, 227] width 11 height 11
type input "06/19/2025"
click at [276, 349] on td "19" at bounding box center [275, 350] width 26 height 24
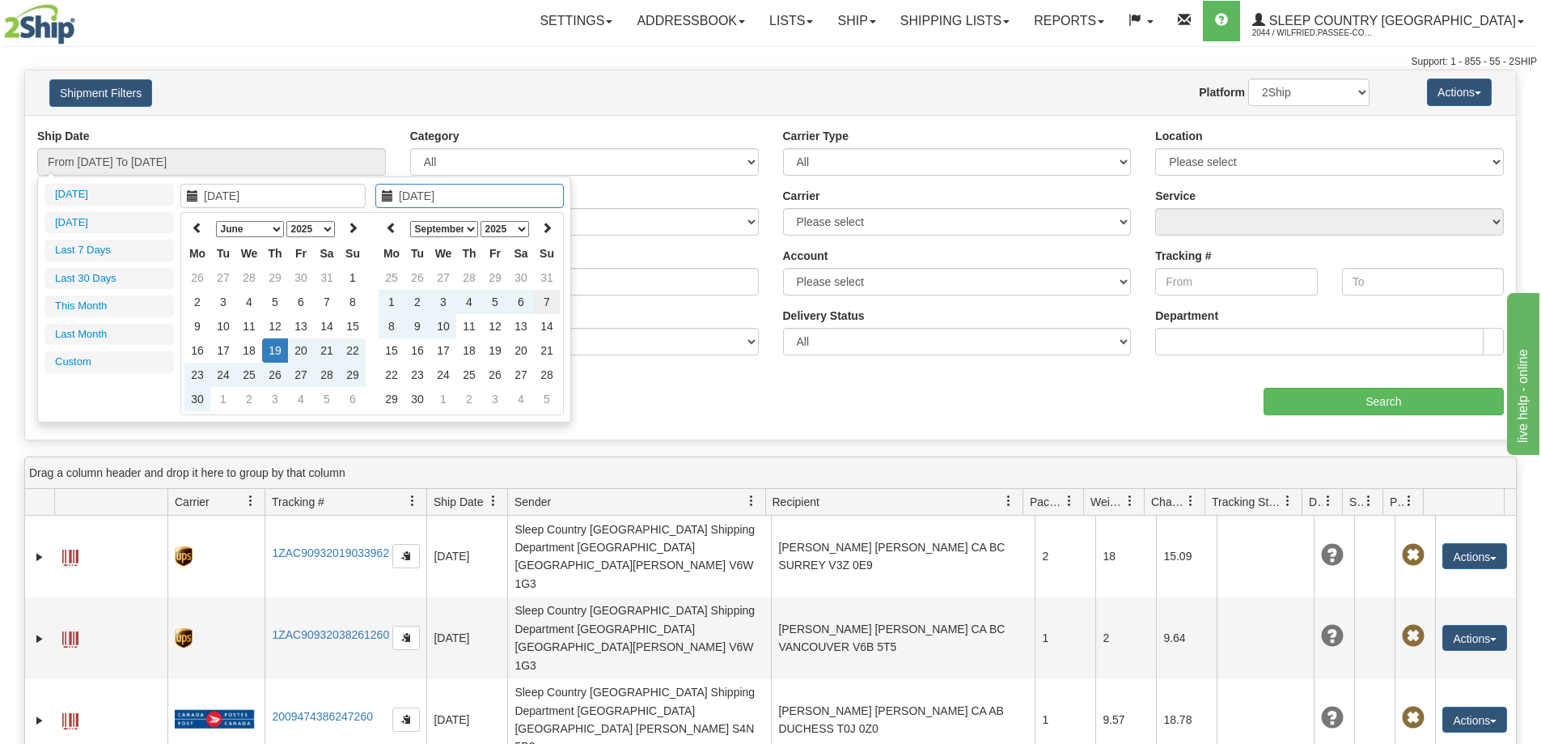
type input "09/07/2025"
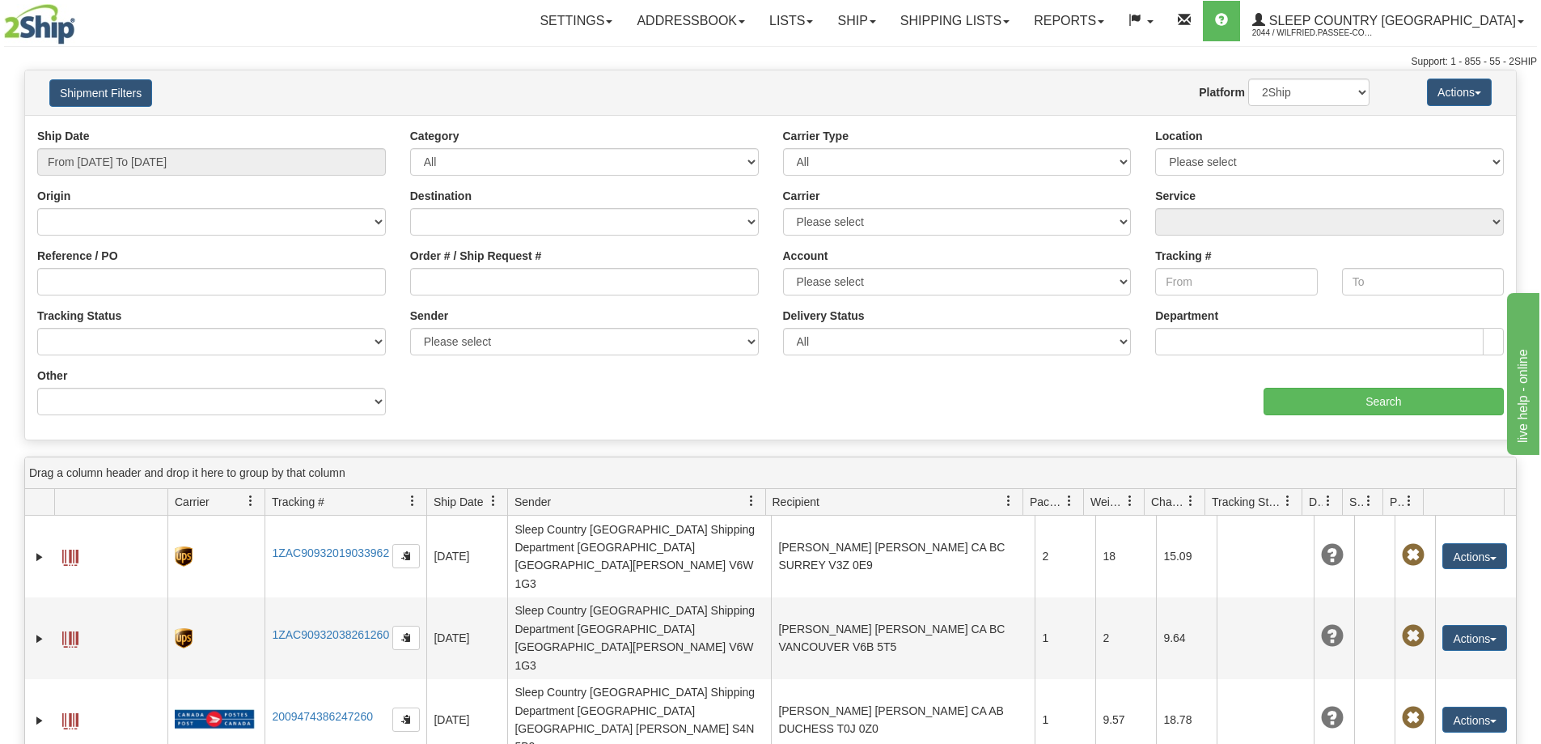
click at [689, 69] on div at bounding box center [770, 69] width 1533 height 1
type input "[DATE]"
click at [149, 155] on input "From [DATE] To [DATE]" at bounding box center [211, 162] width 349 height 28
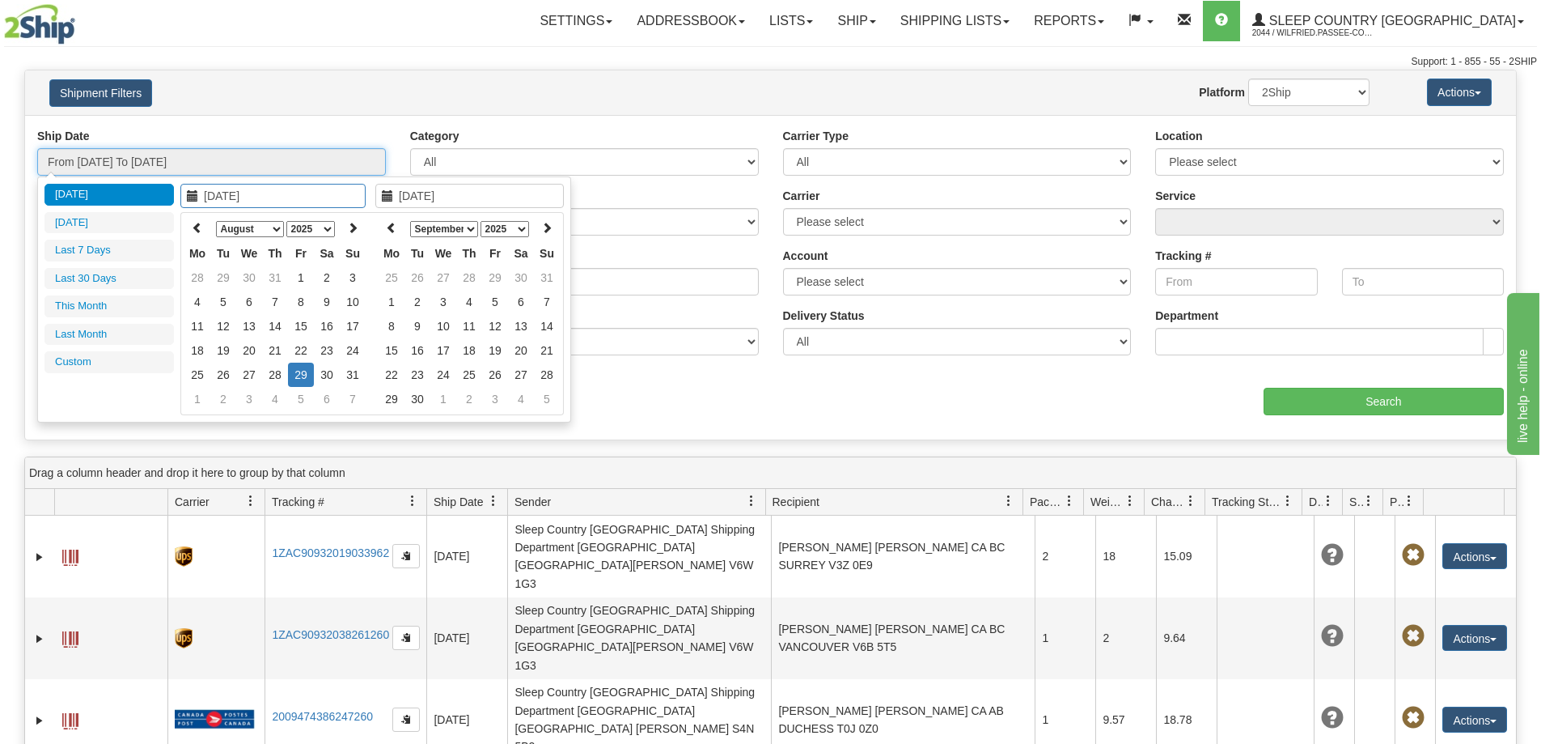
type input "08/28/2025"
type input "[DATE]"
click at [196, 224] on icon at bounding box center [197, 227] width 11 height 11
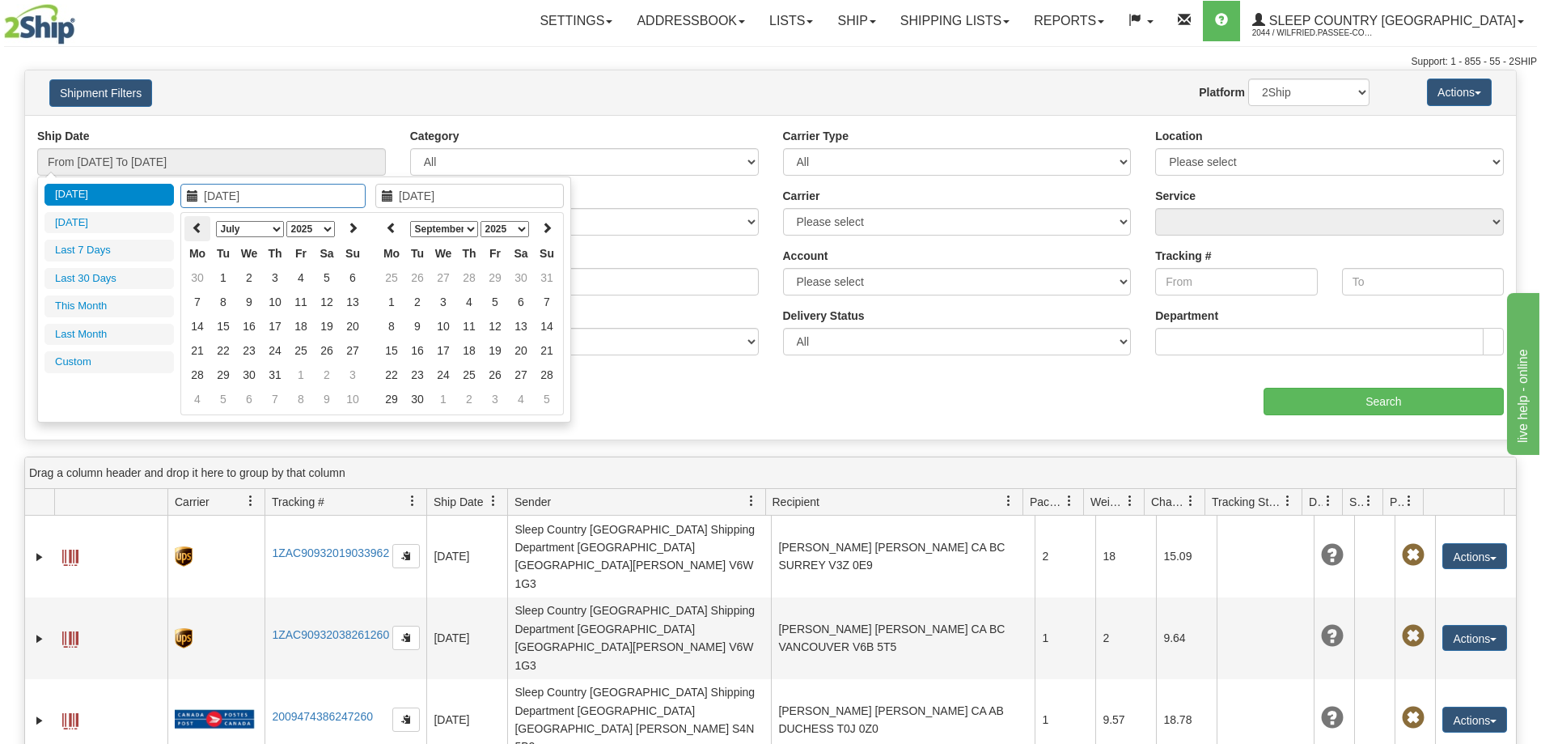
click at [195, 224] on icon at bounding box center [197, 227] width 11 height 11
type input "06/19/2025"
click at [273, 347] on td "19" at bounding box center [275, 350] width 26 height 24
type input "06/19/2025"
click at [273, 347] on td "19" at bounding box center [275, 350] width 26 height 24
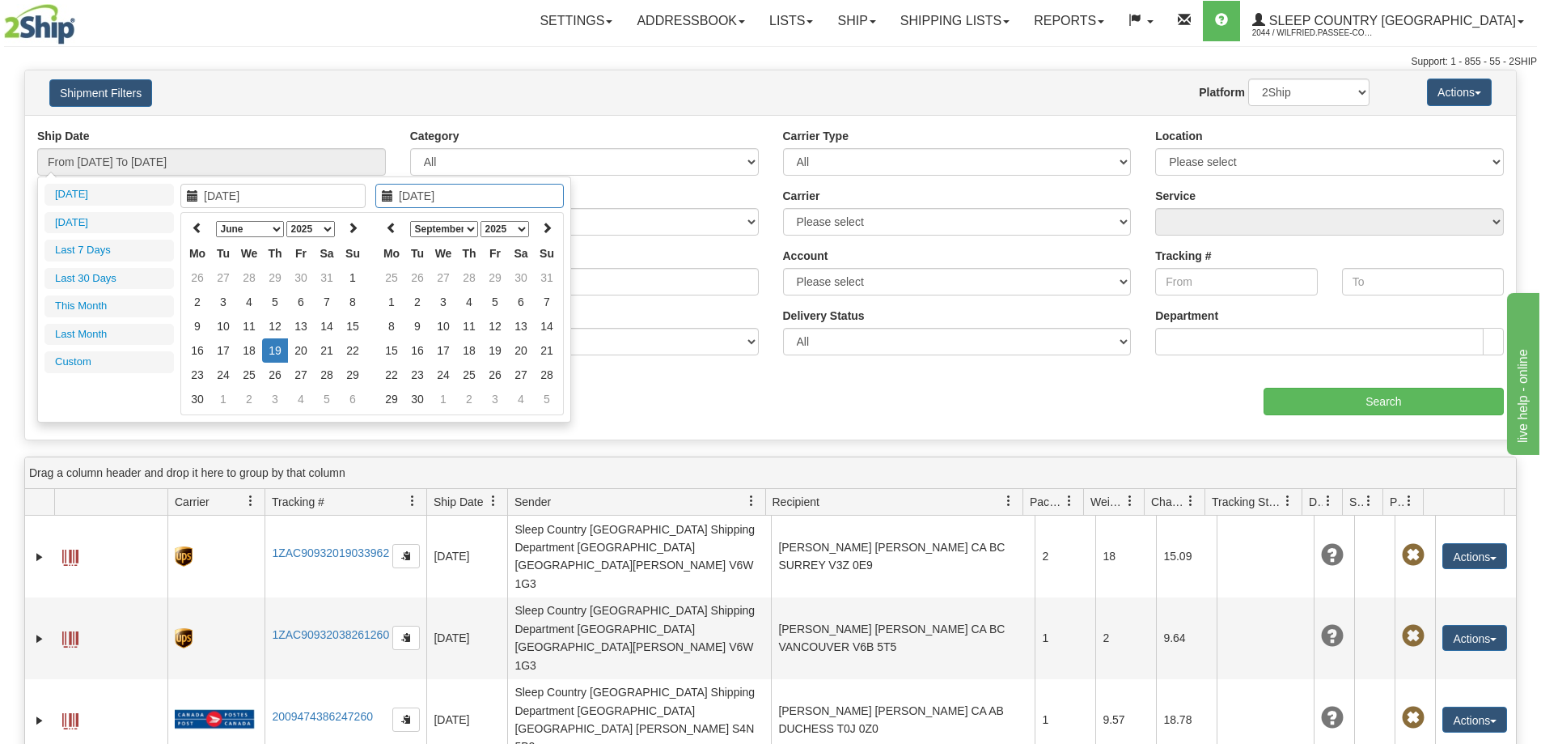
type input "From 06/19/2025 To 06/19/2025"
click at [201, 163] on input "From 06/19/2025 To 06/19/2025" at bounding box center [211, 162] width 349 height 28
type input "09/28/2025"
click at [549, 376] on td "28" at bounding box center [547, 374] width 26 height 24
type input "06/19/2025"
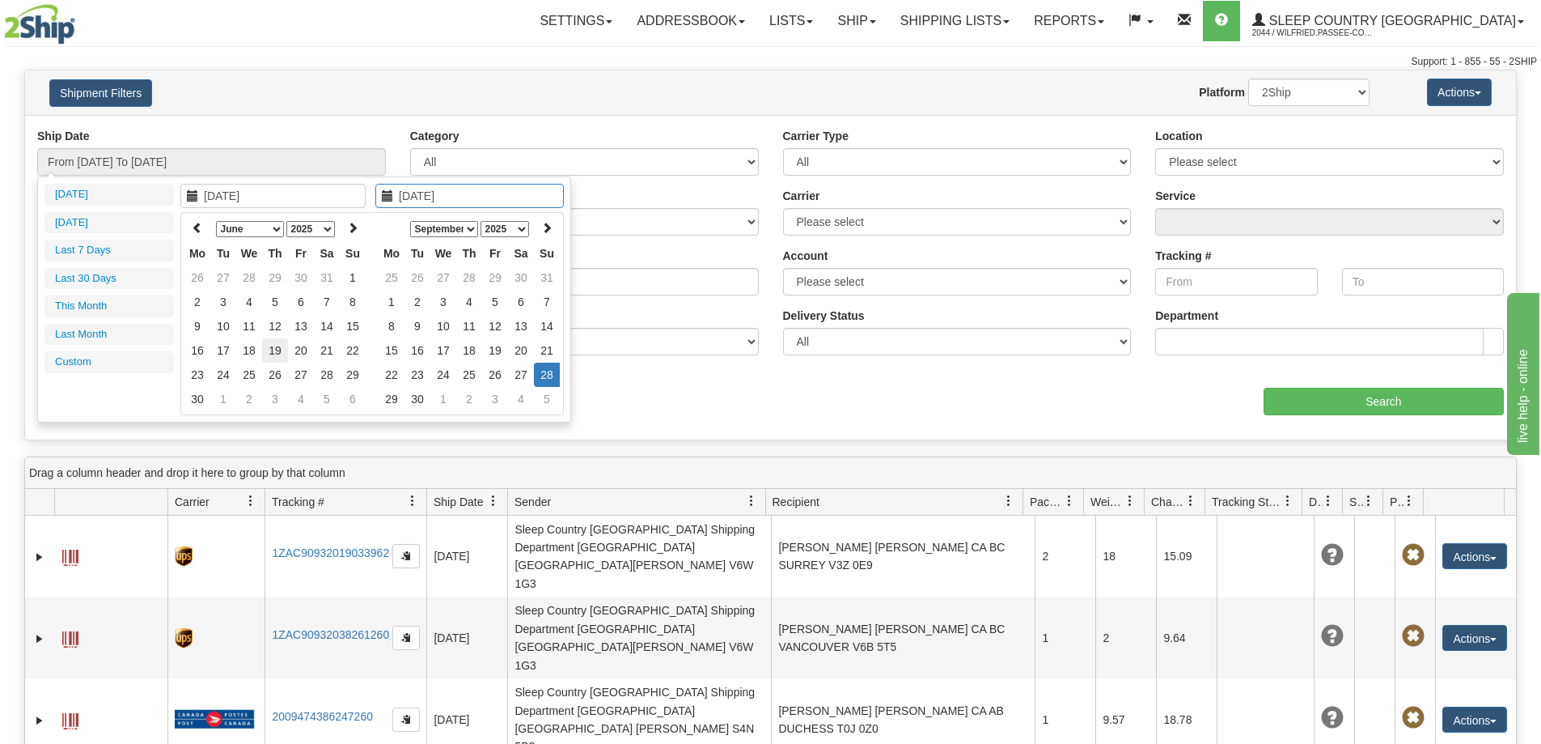
click at [270, 350] on td "19" at bounding box center [275, 350] width 26 height 24
type input "06/19/2025"
click at [270, 350] on td "19" at bounding box center [275, 350] width 26 height 24
click at [179, 159] on input "From 06/19/2025 To 06/19/2025" at bounding box center [211, 162] width 349 height 28
click at [421, 197] on input "06/19/2025" at bounding box center [469, 196] width 189 height 24
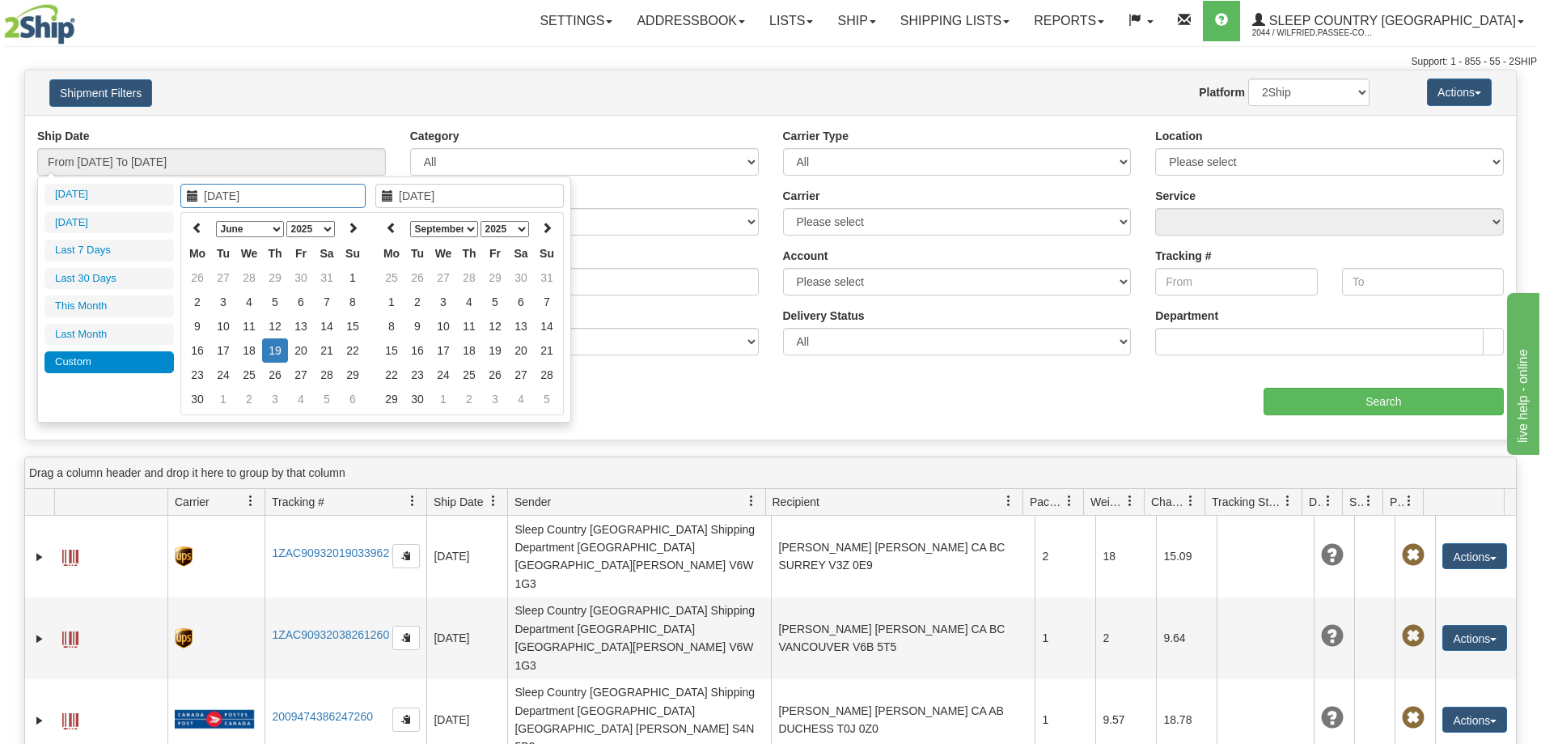
click at [411, 194] on input "06/19/2025" at bounding box center [469, 196] width 189 height 24
click at [426, 193] on input "09/19/2025" at bounding box center [469, 196] width 189 height 24
type input "09/28/2025"
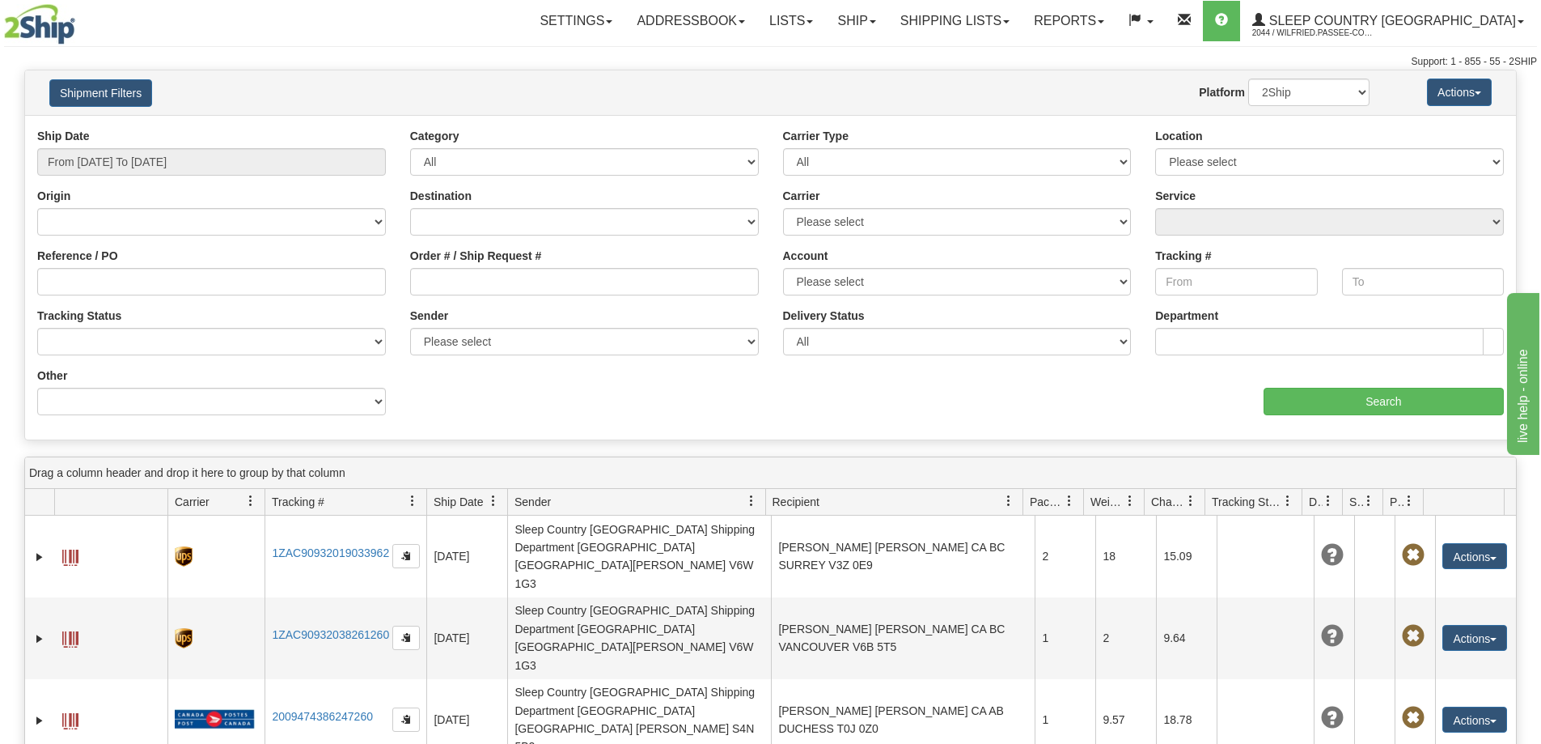
click at [574, 65] on div "Support: 1 - 855 - 55 - 2SHIP" at bounding box center [770, 62] width 1533 height 14
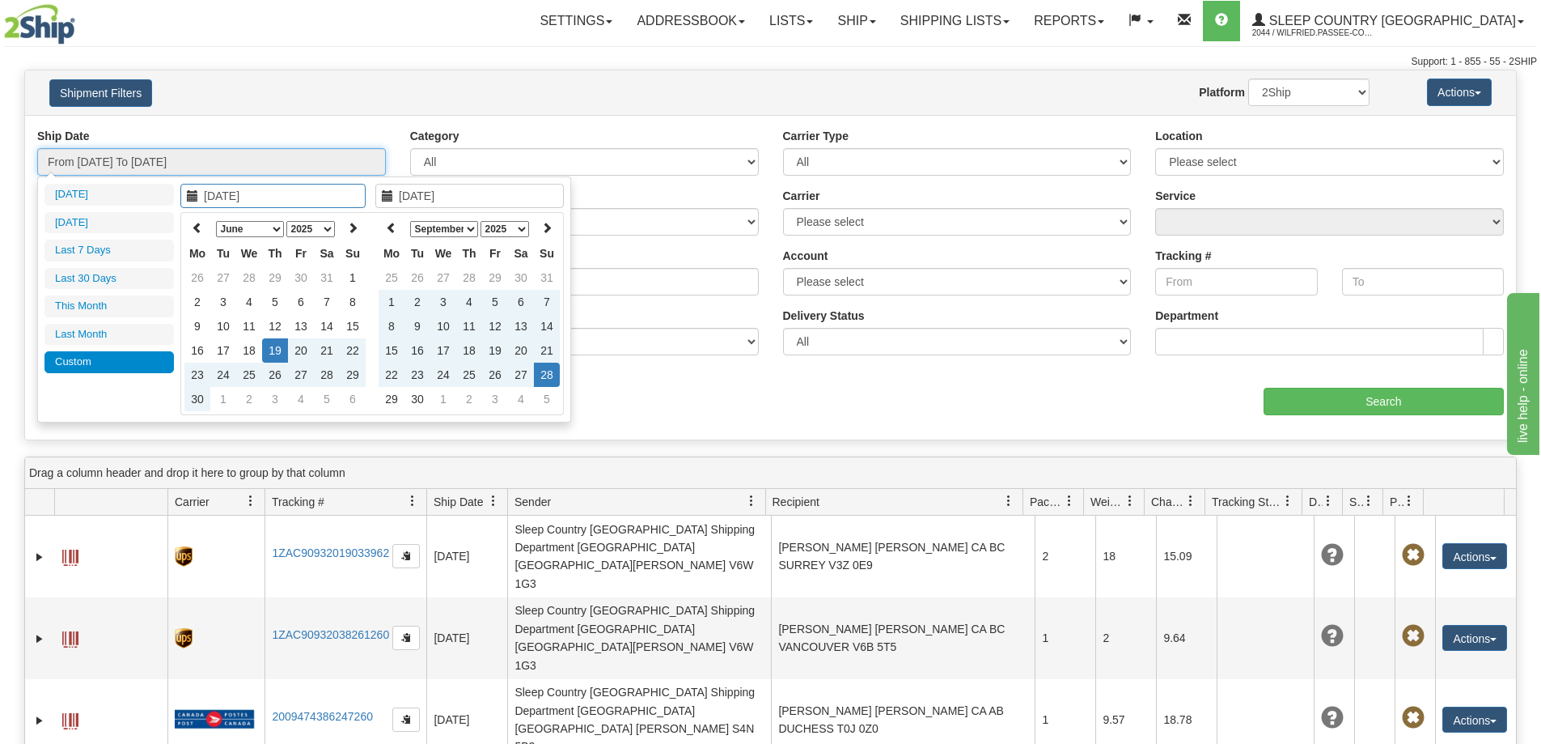
click at [210, 161] on input "From 06/19/2025 To 06/19/2025" at bounding box center [211, 162] width 349 height 28
type input "07/31/2025"
type input "[DATE]"
type input "06/19/2025"
type input "09/28/2025"
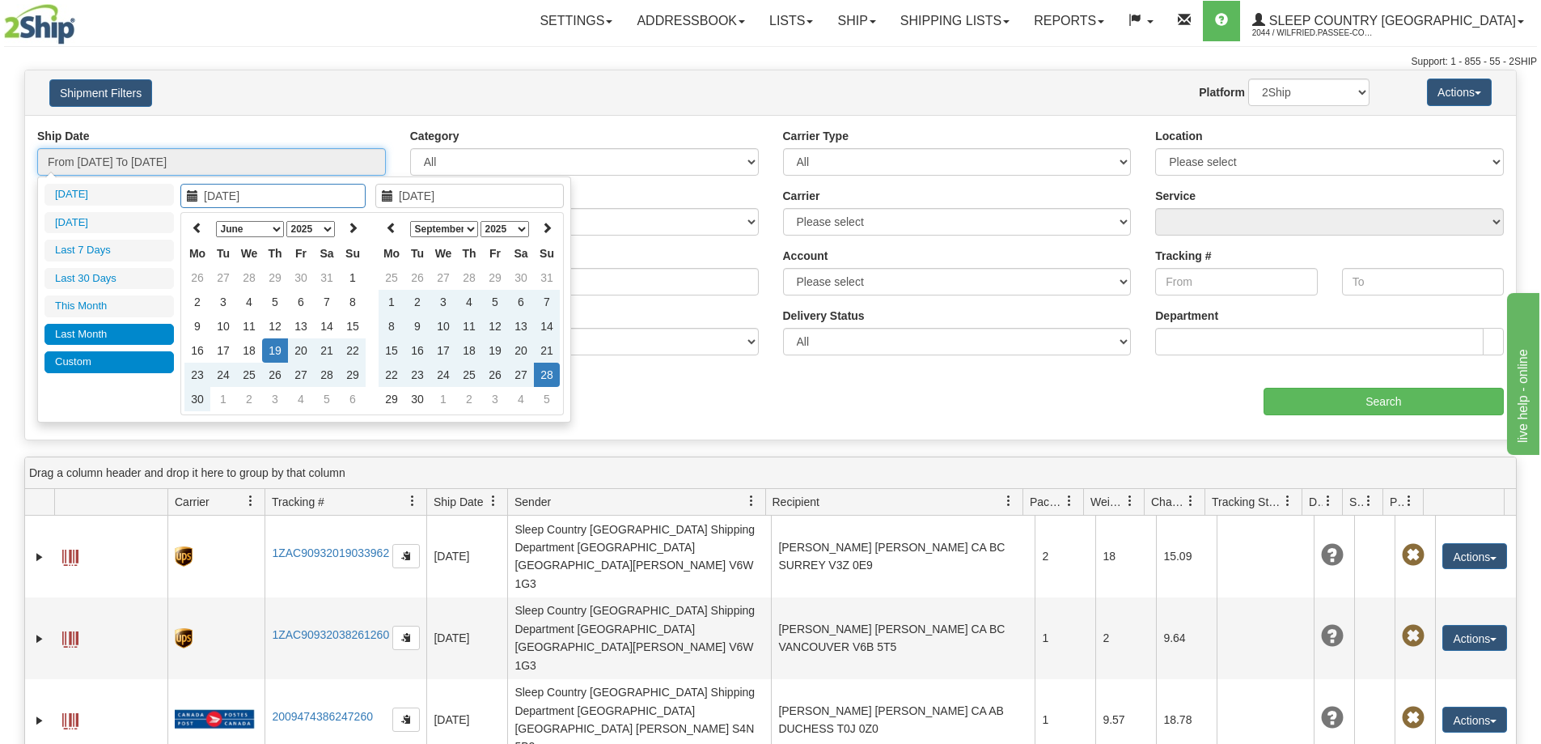
type input "08/01/2025"
type input "08/31/2025"
type input "06/19/2025"
type input "09/28/2025"
type input "07/01/2025"
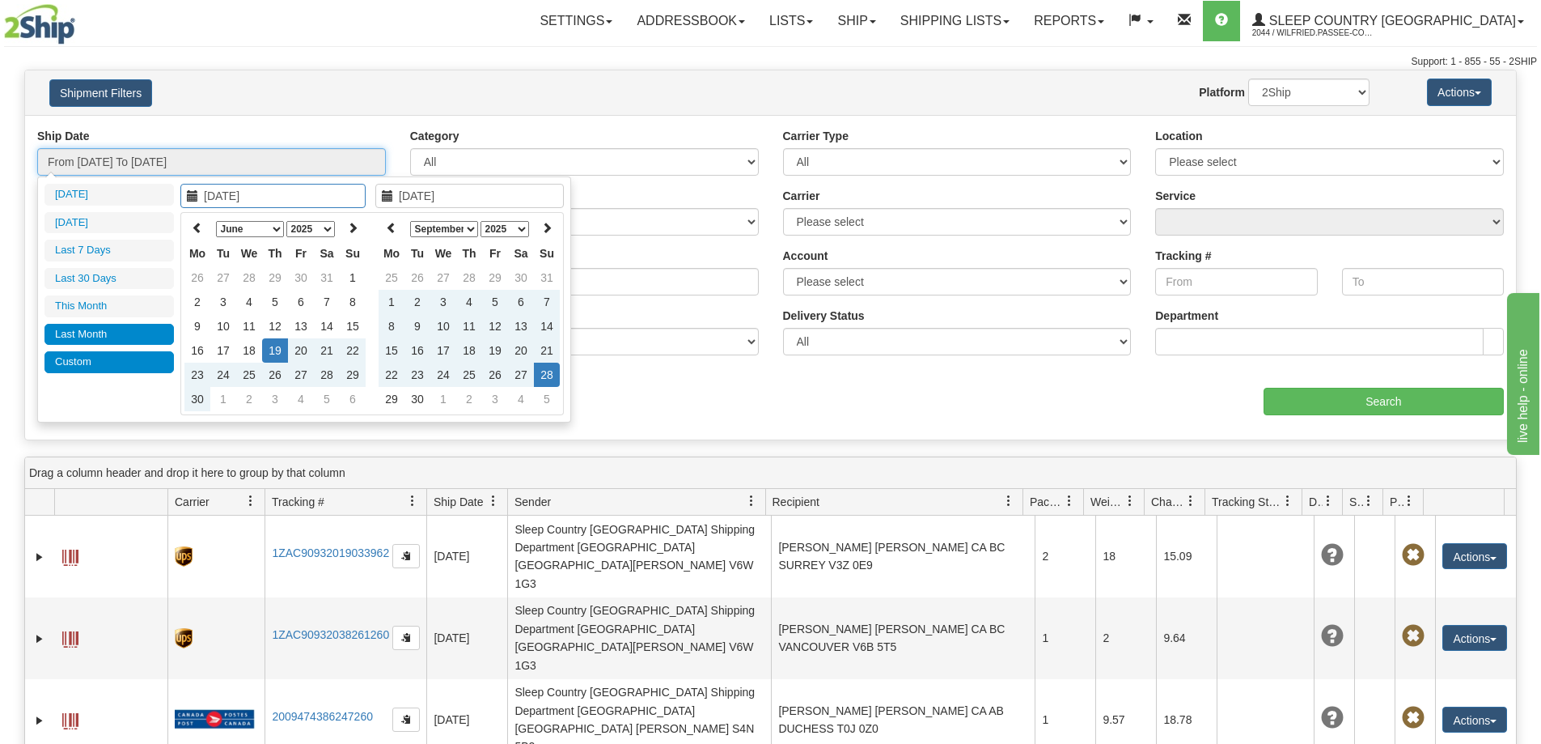
type input "07/31/2025"
type input "06/19/2025"
type input "09/28/2025"
type input "09/09/2025"
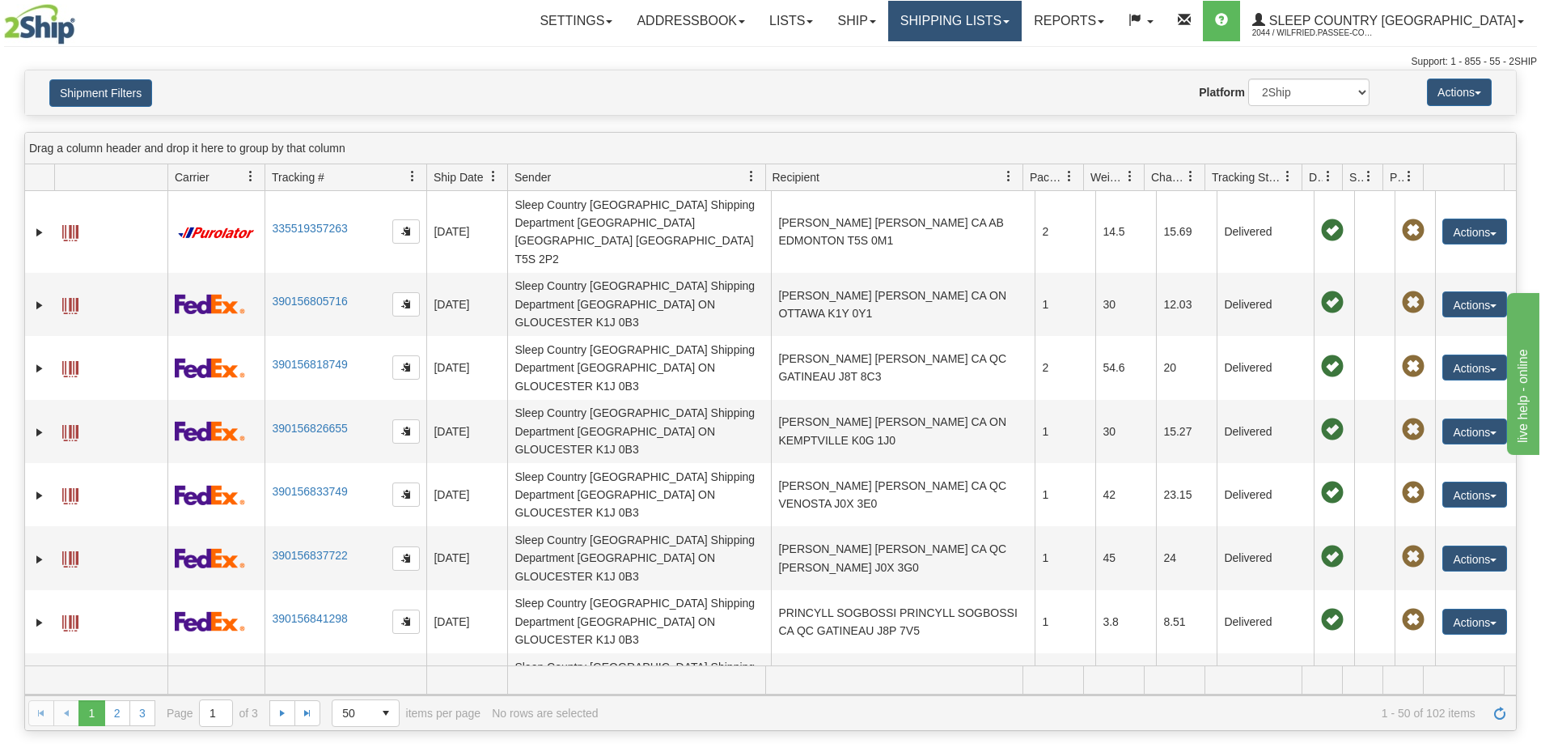
click at [1022, 20] on link "Shipping lists" at bounding box center [955, 21] width 134 height 40
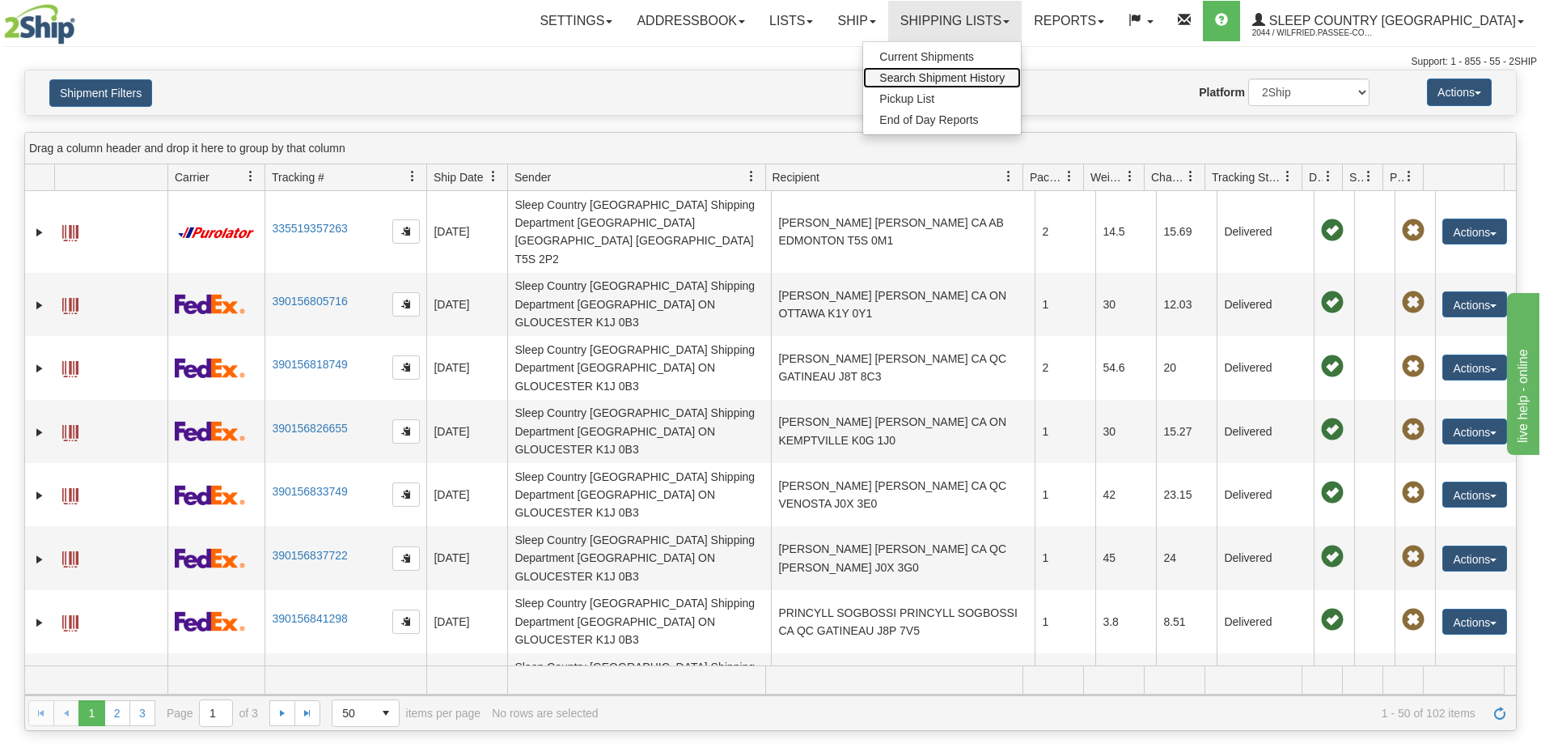
click at [1005, 80] on span "Search Shipment History" at bounding box center [942, 77] width 125 height 13
